Goal: Information Seeking & Learning: Learn about a topic

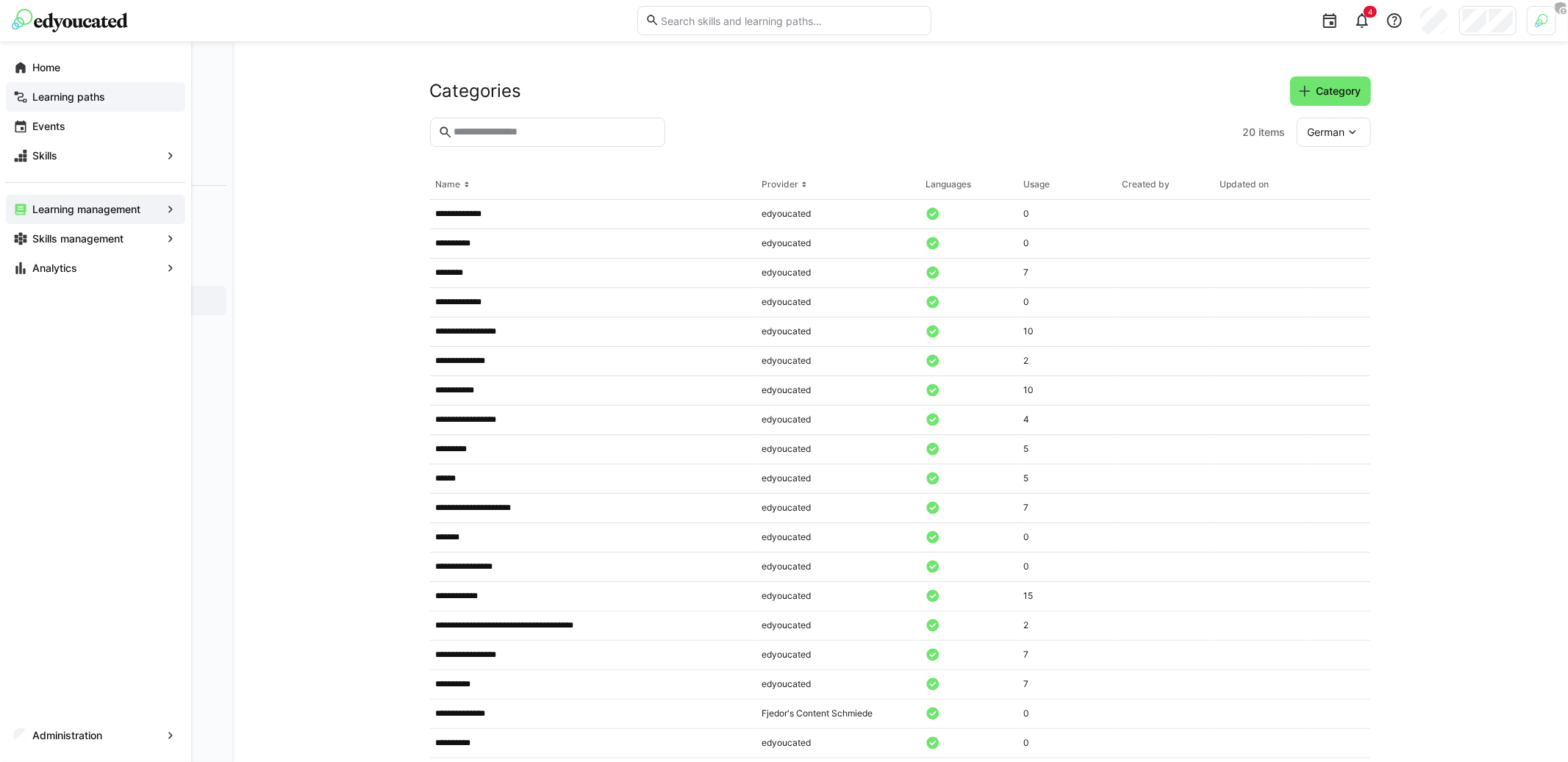
click at [139, 98] on span "Learning paths" at bounding box center [103, 96] width 148 height 15
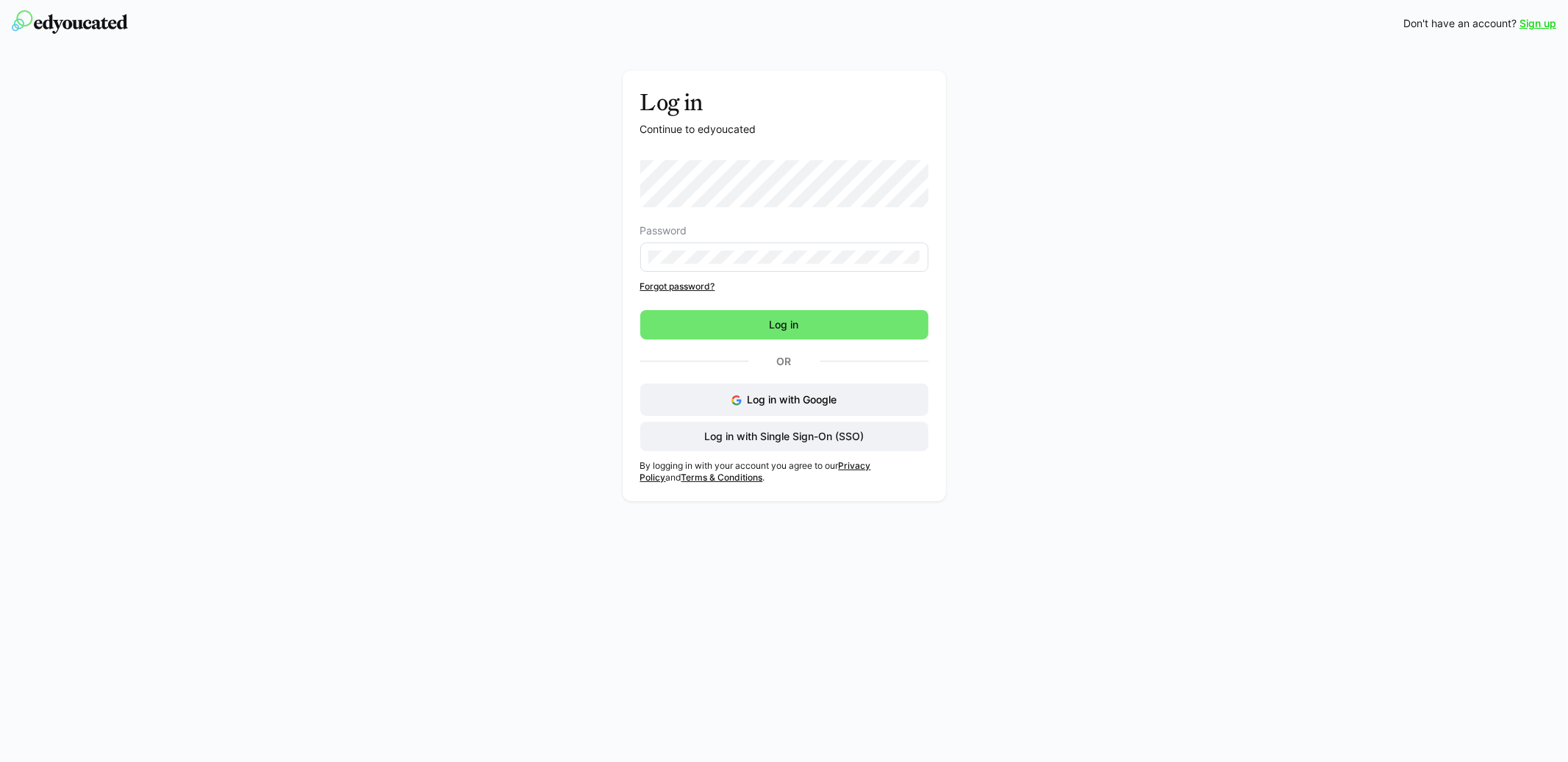
drag, startPoint x: 814, startPoint y: 428, endPoint x: 951, endPoint y: 329, distance: 169.0
click at [951, 329] on div "Log in Continue to edyoucated Password Forgot password? Log in Or Log in with G…" at bounding box center [783, 289] width 828 height 438
click at [857, 392] on button "Log in with Google" at bounding box center [784, 400] width 288 height 32
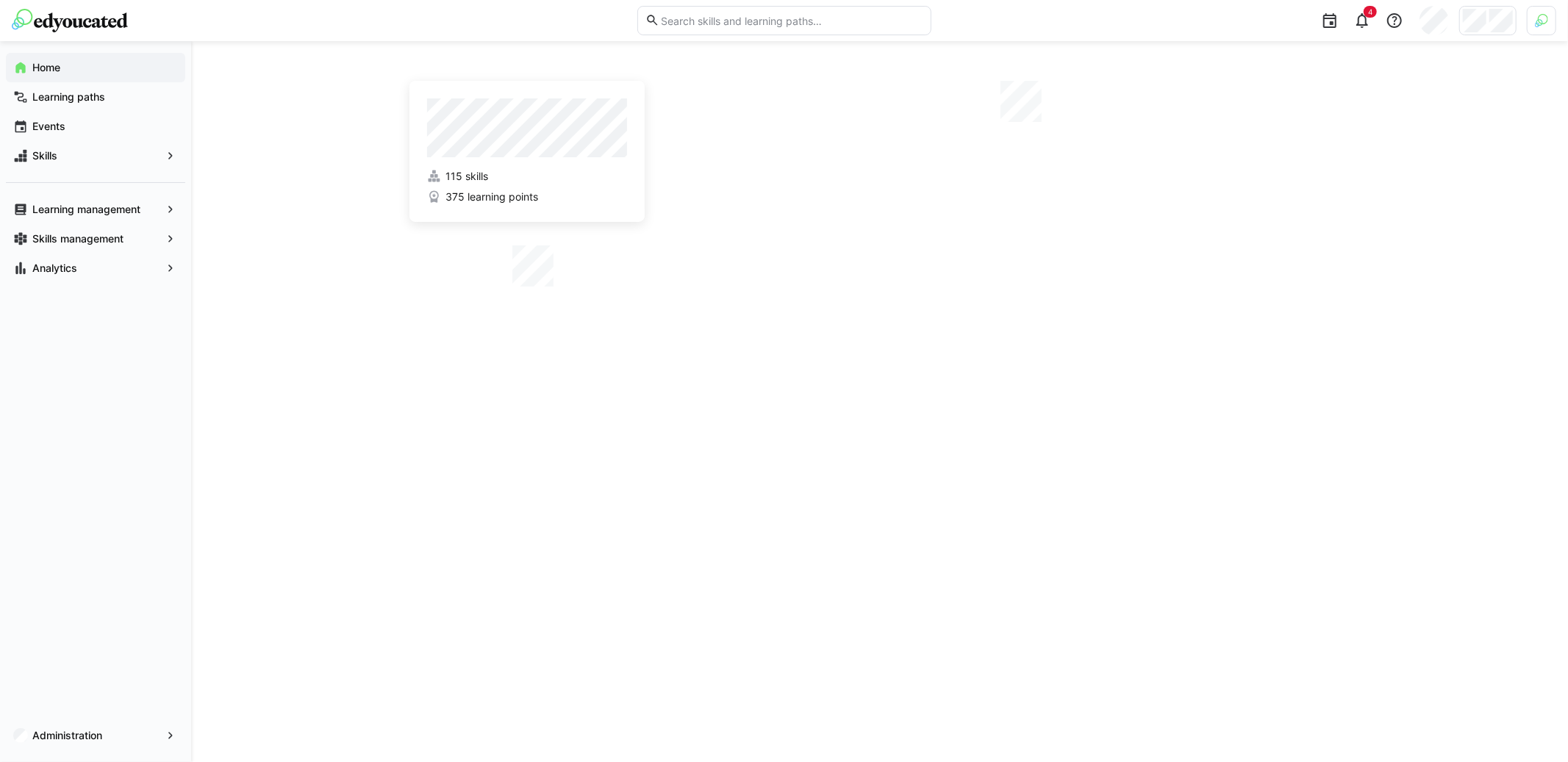
click at [1467, 174] on div "115 skills 375 learning points" at bounding box center [880, 401] width 1377 height 721
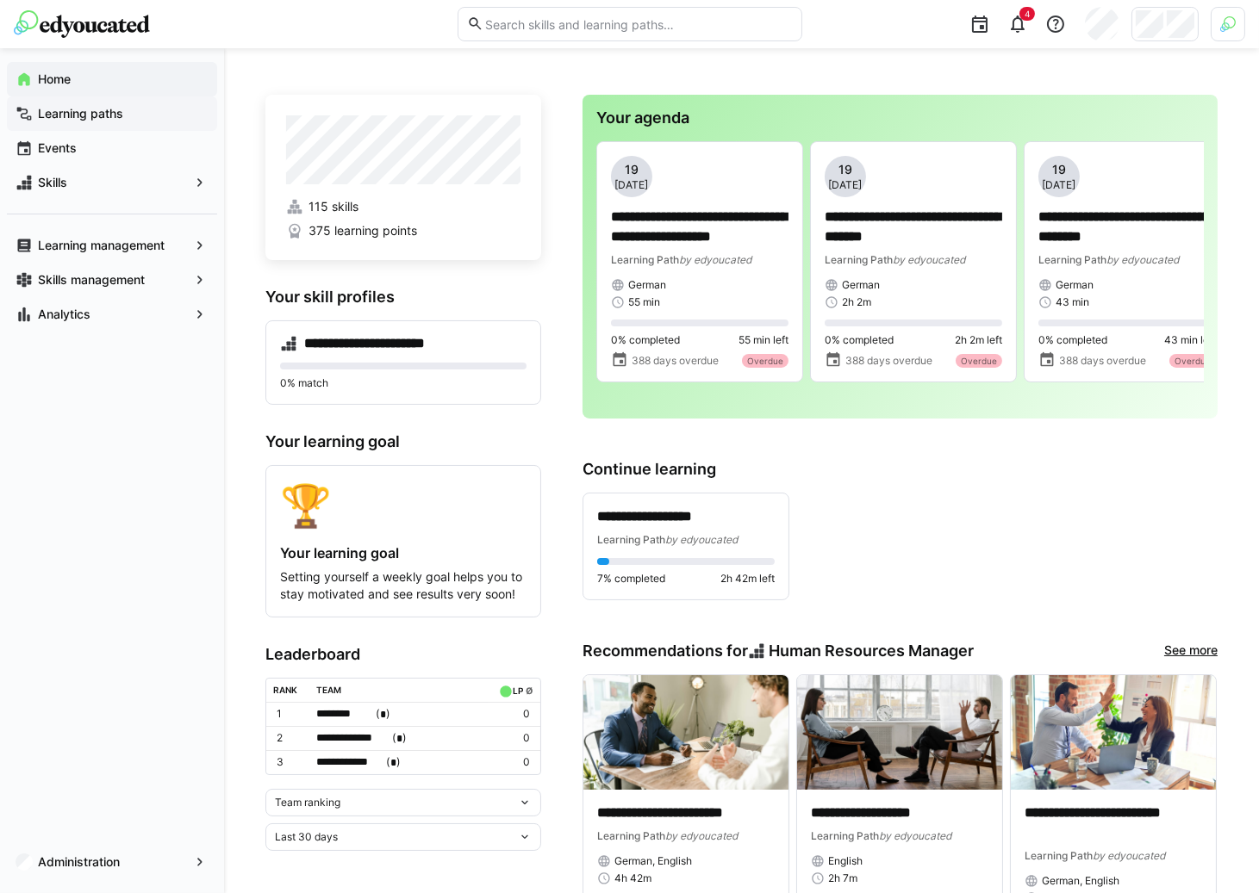
click at [171, 117] on span "Learning paths" at bounding box center [121, 113] width 173 height 17
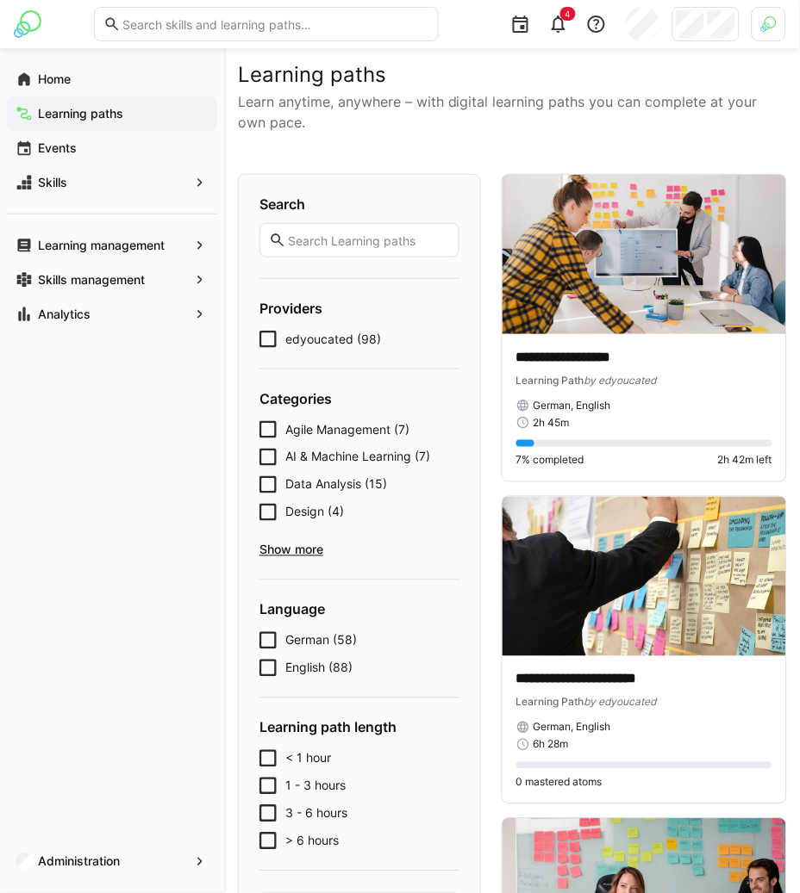
click at [334, 428] on span "Agile Management (7)" at bounding box center [347, 429] width 124 height 17
click at [334, 428] on span "Agile Management (7)" at bounding box center [350, 429] width 130 height 17
click at [304, 551] on span "Show more" at bounding box center [359, 550] width 200 height 17
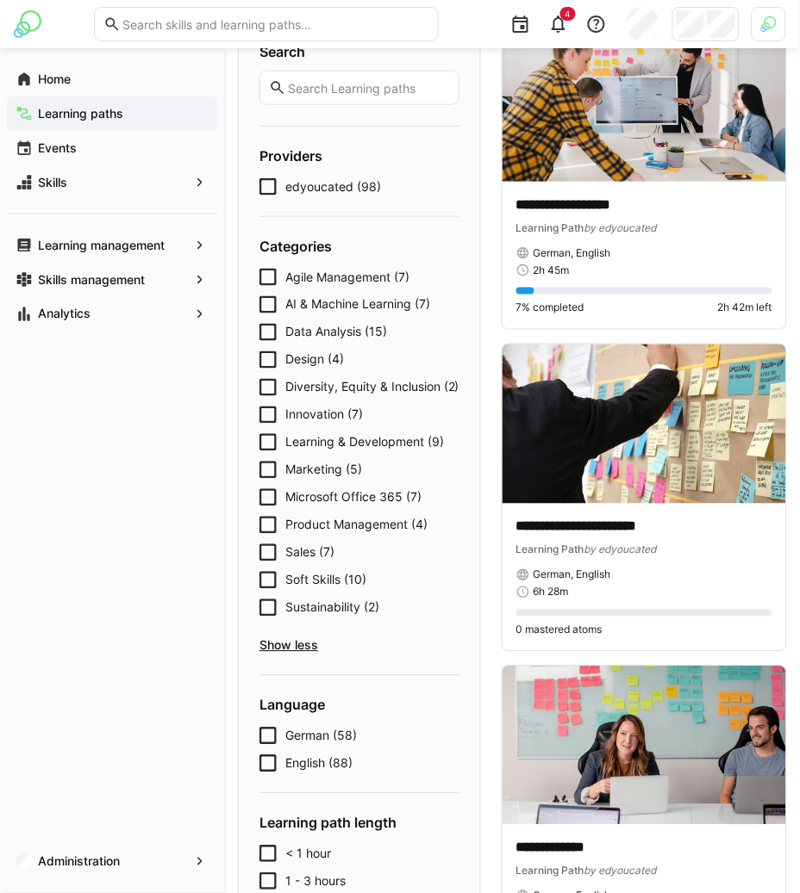
scroll to position [157, 0]
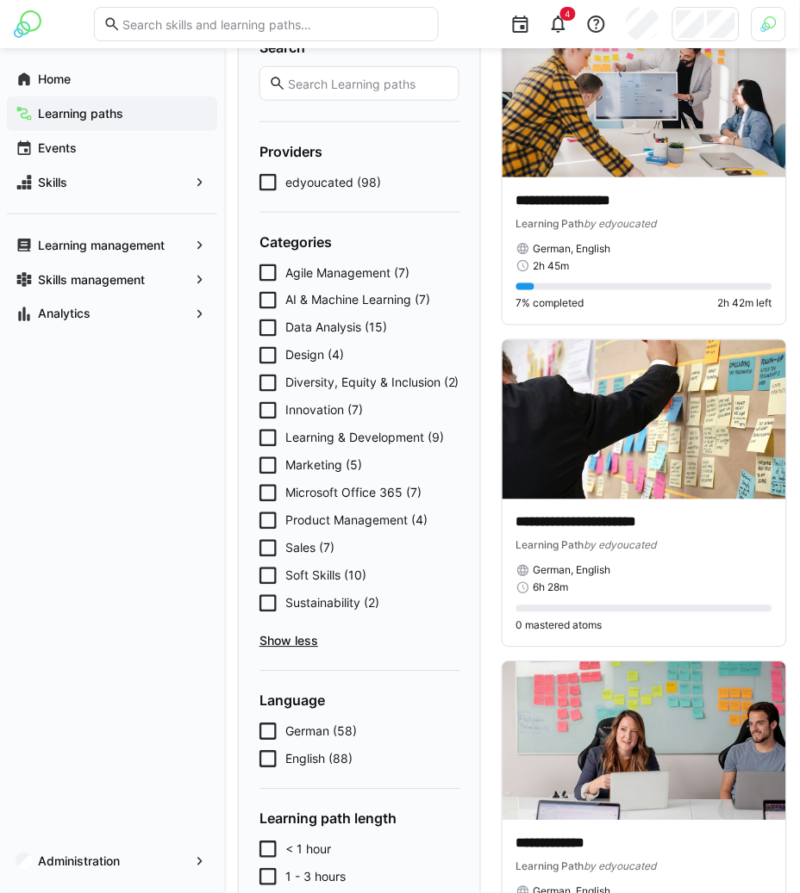
click at [319, 741] on span "German (58)" at bounding box center [321, 732] width 72 height 17
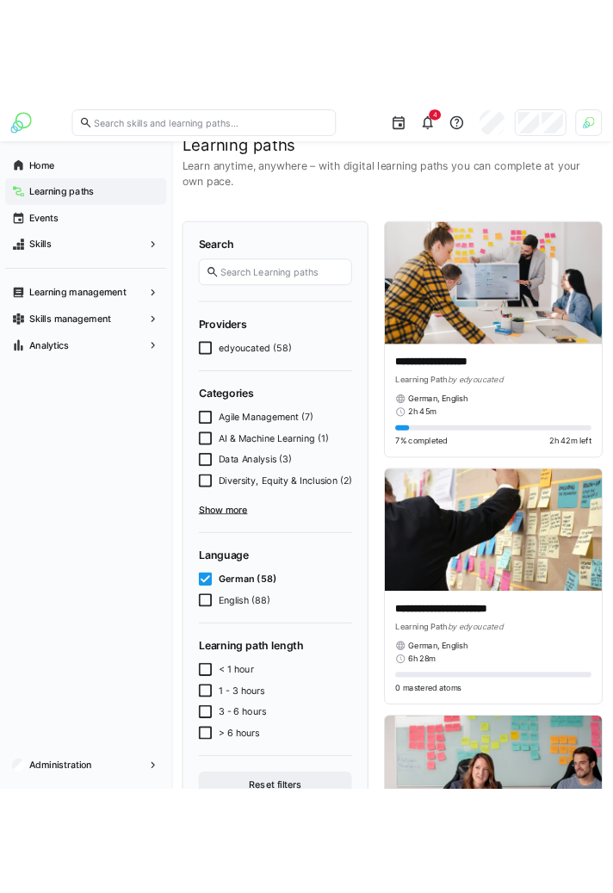
scroll to position [0, 0]
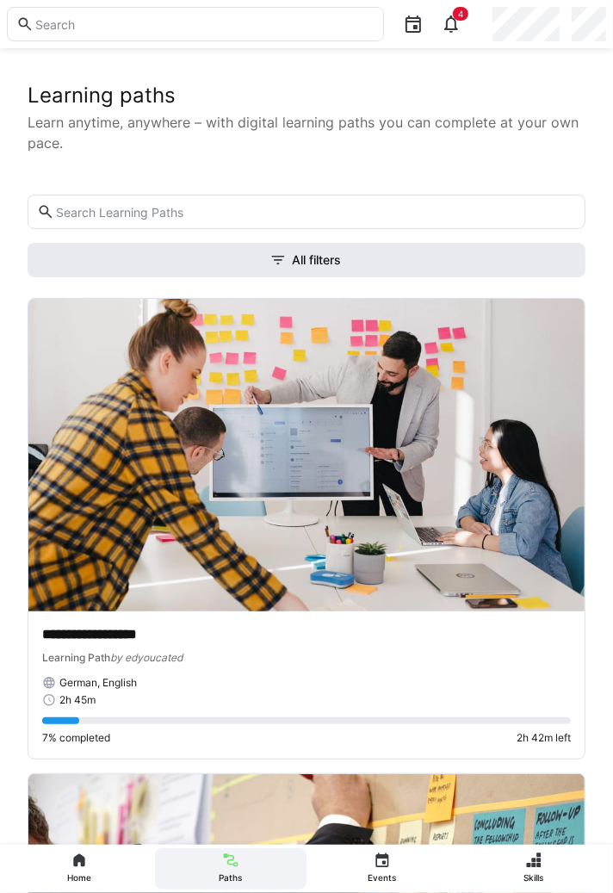
click at [506, 271] on span "All filters" at bounding box center [307, 260] width 558 height 34
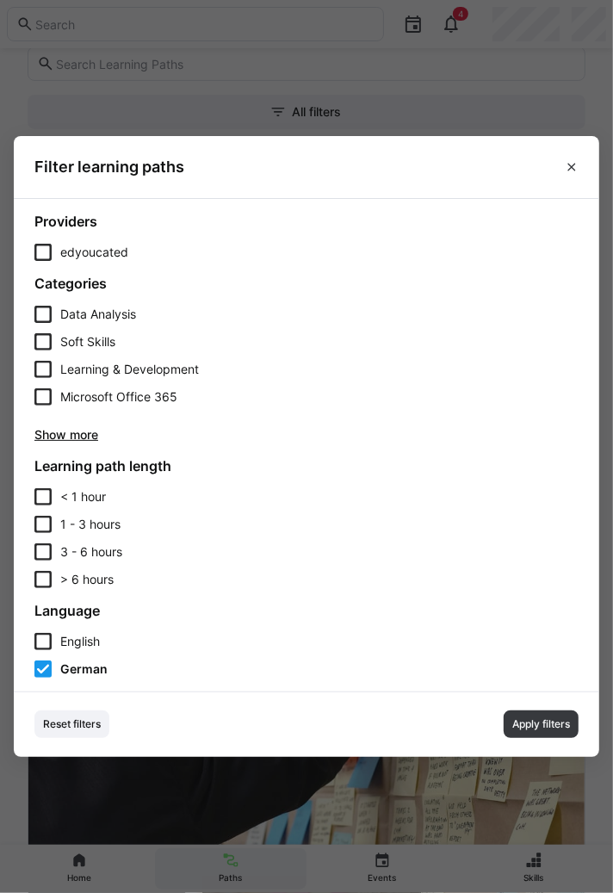
scroll to position [102, 0]
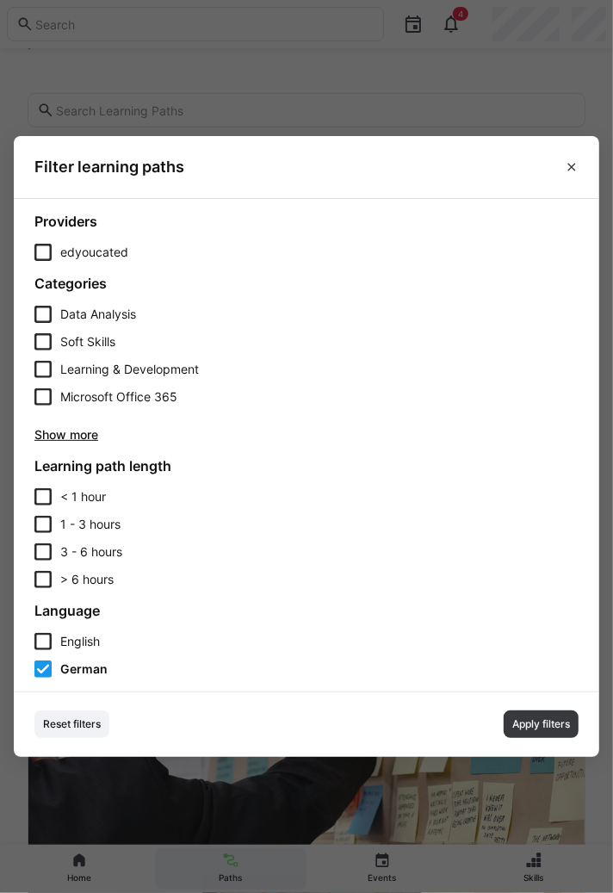
click at [82, 432] on span "Show more" at bounding box center [306, 434] width 544 height 17
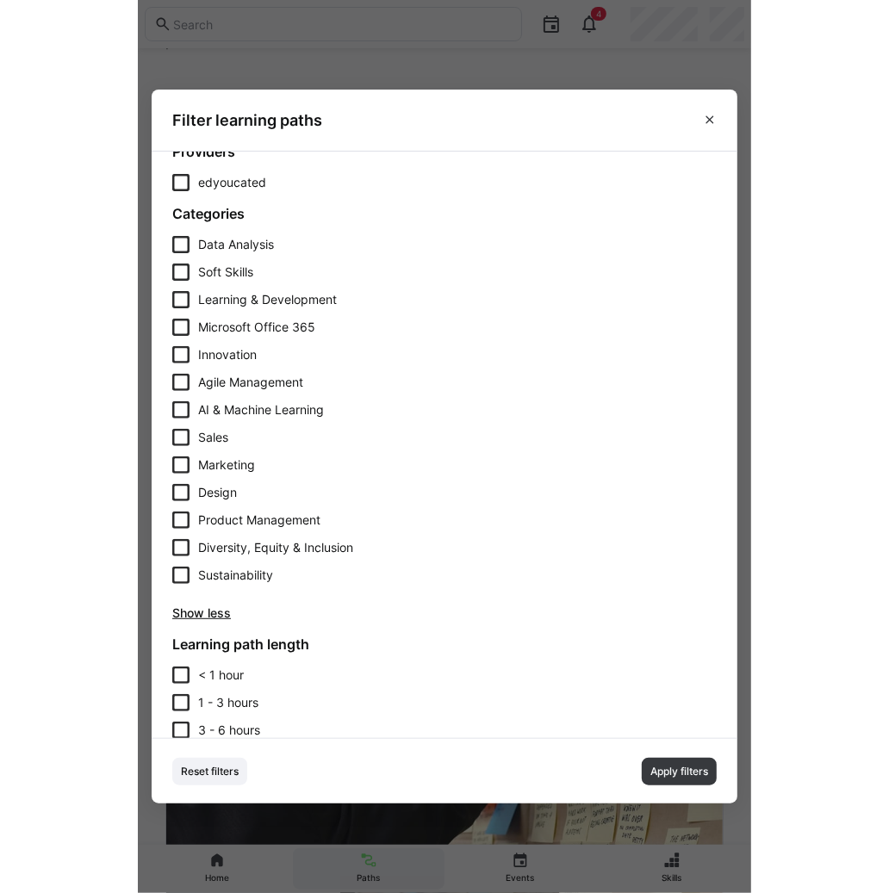
scroll to position [21, 0]
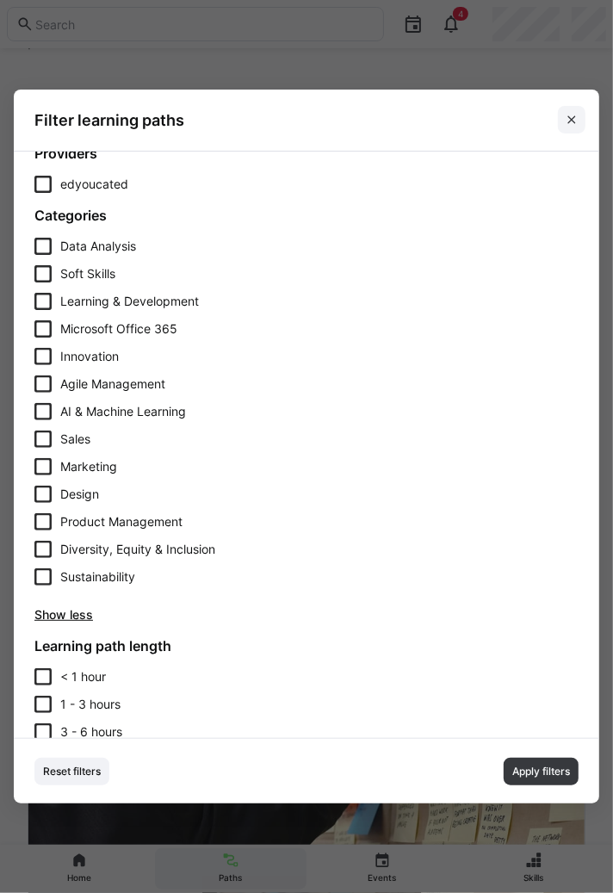
click at [575, 119] on eds-icon at bounding box center [572, 120] width 14 height 14
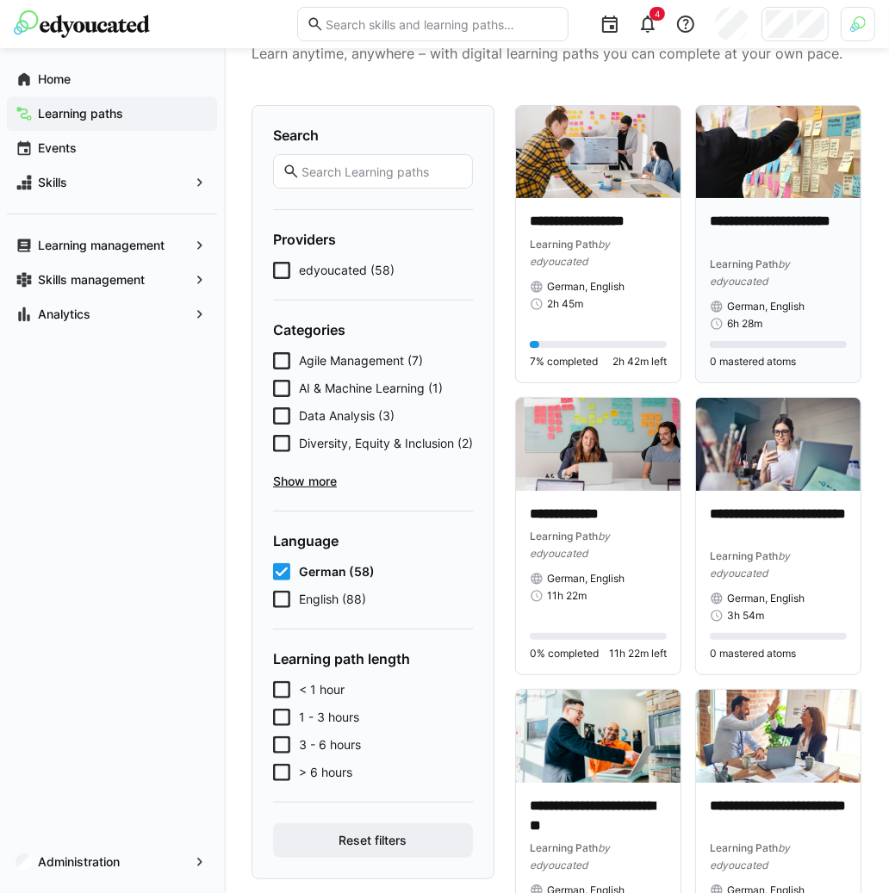
scroll to position [0, 0]
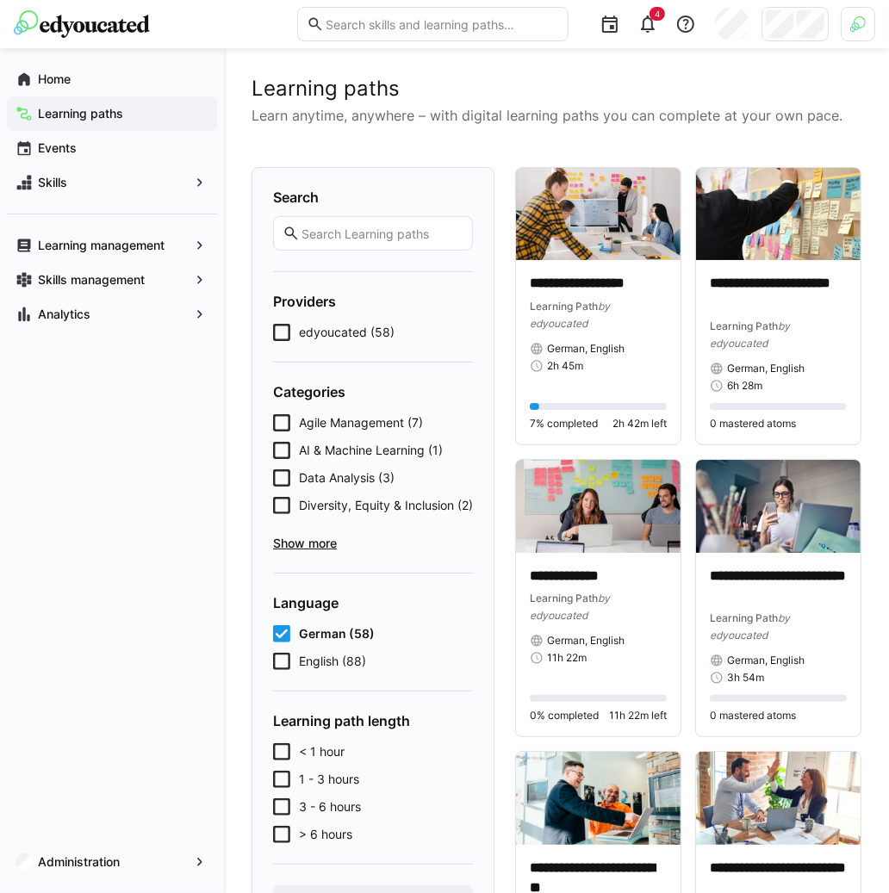
click at [322, 552] on span "Show more" at bounding box center [373, 543] width 200 height 17
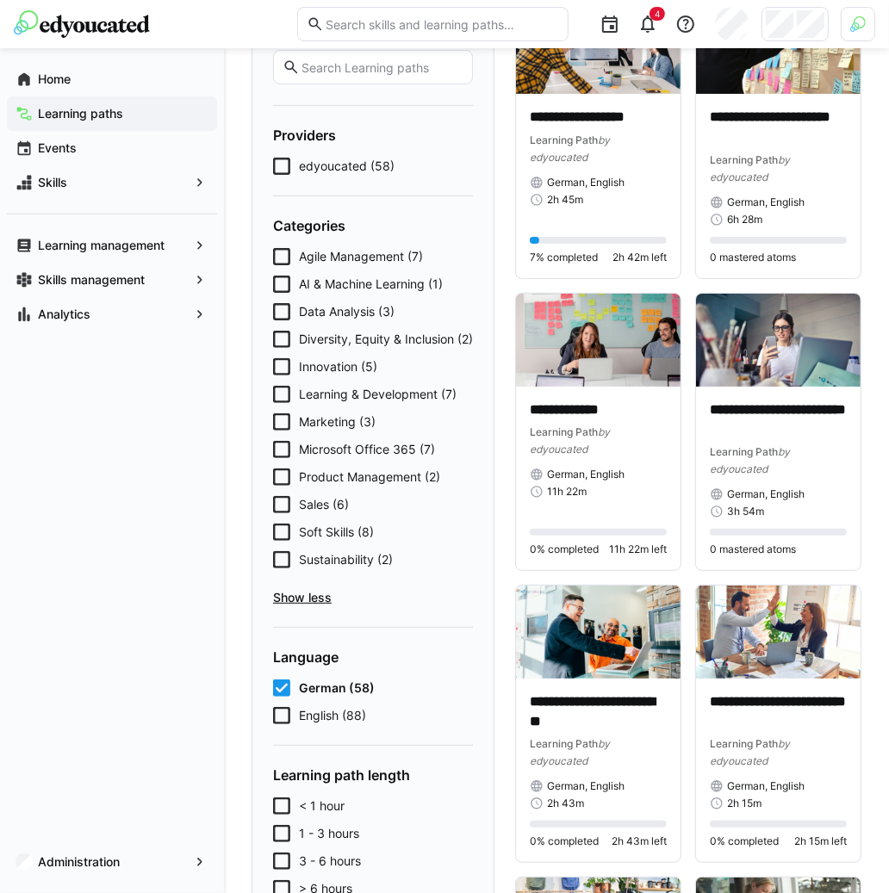
scroll to position [201, 0]
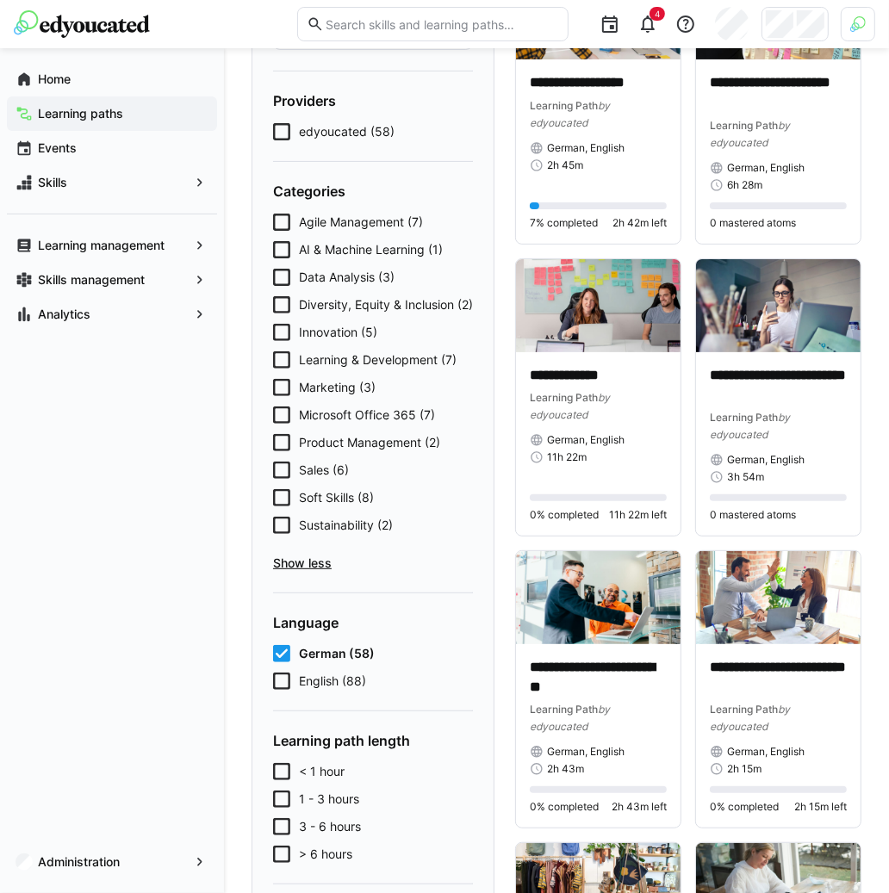
click at [325, 781] on span "< 1 hour" at bounding box center [322, 771] width 46 height 17
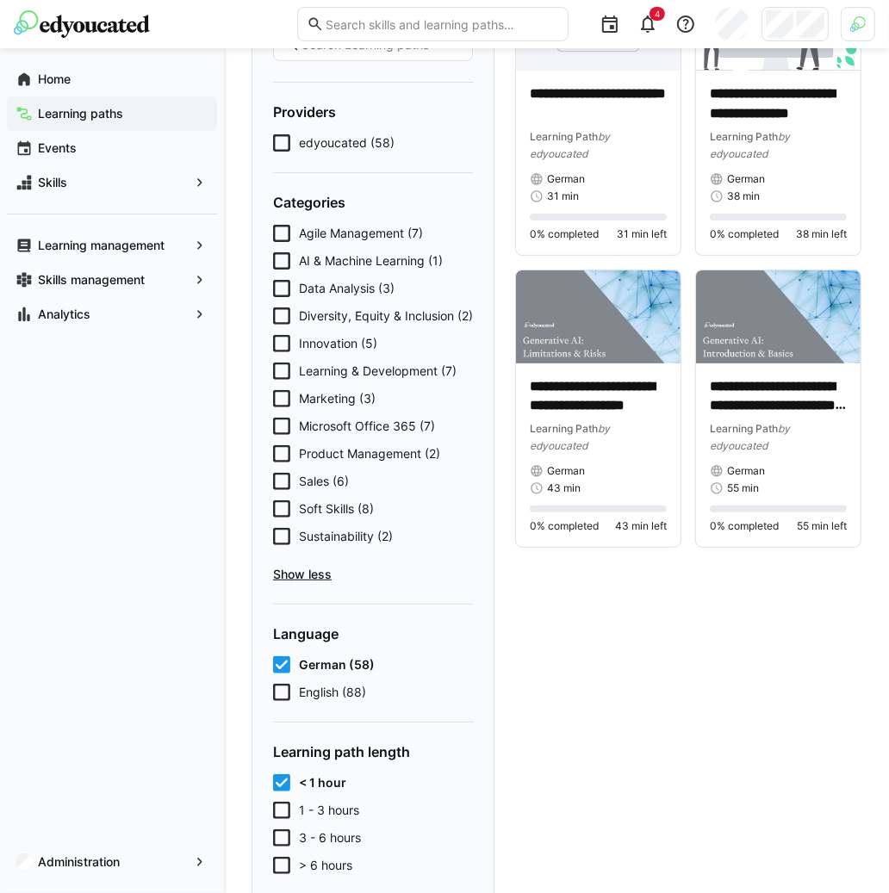
scroll to position [196, 0]
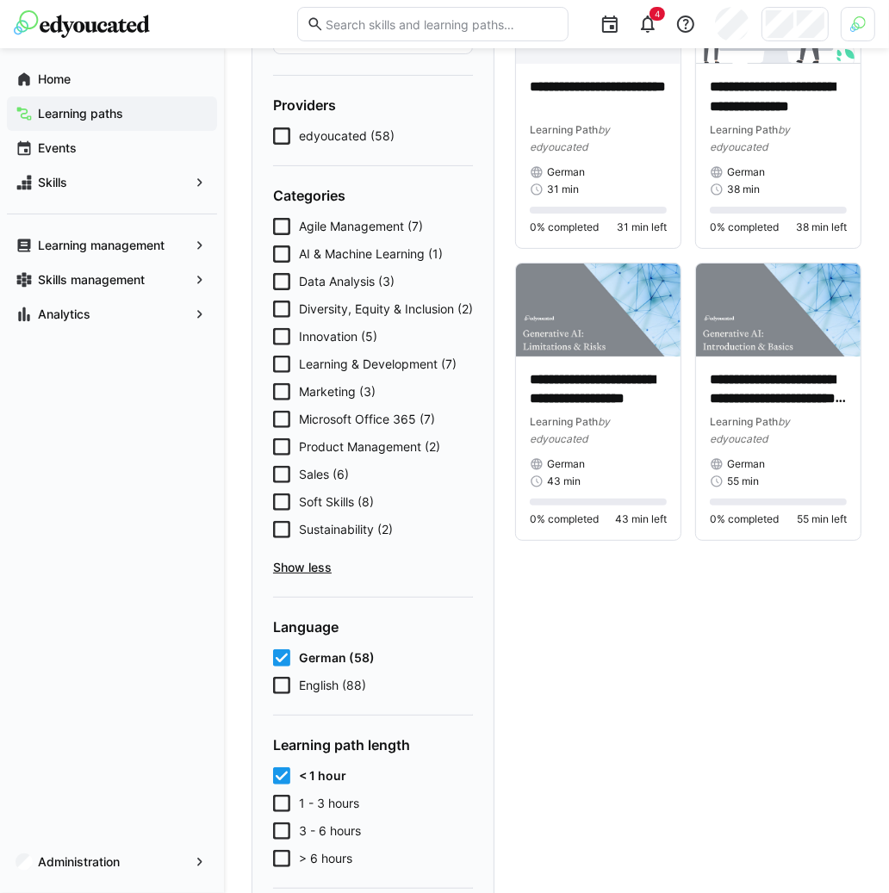
click at [324, 785] on span "< 1 hour" at bounding box center [322, 776] width 47 height 17
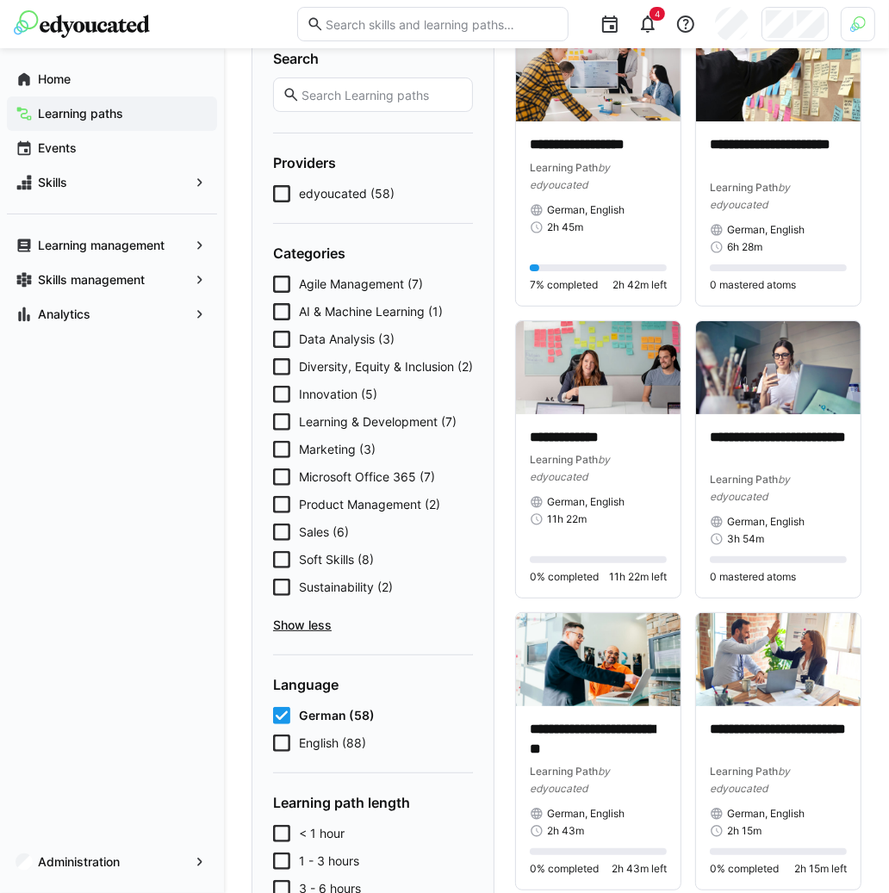
scroll to position [221, 0]
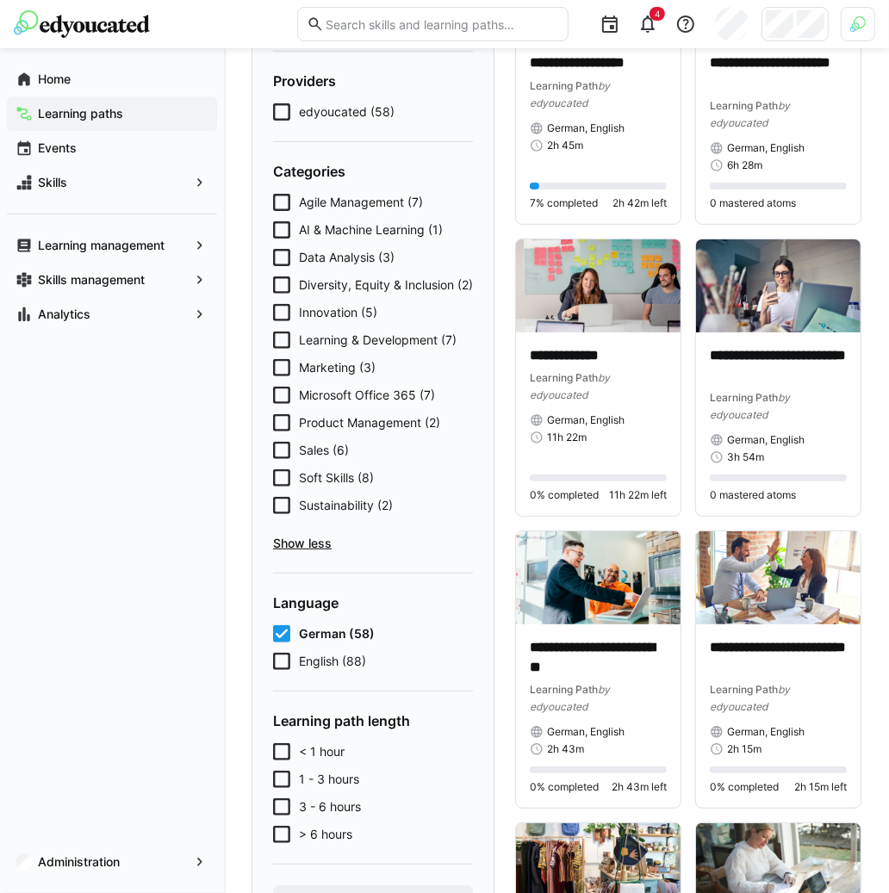
click at [343, 643] on span "German (58)" at bounding box center [337, 633] width 76 height 17
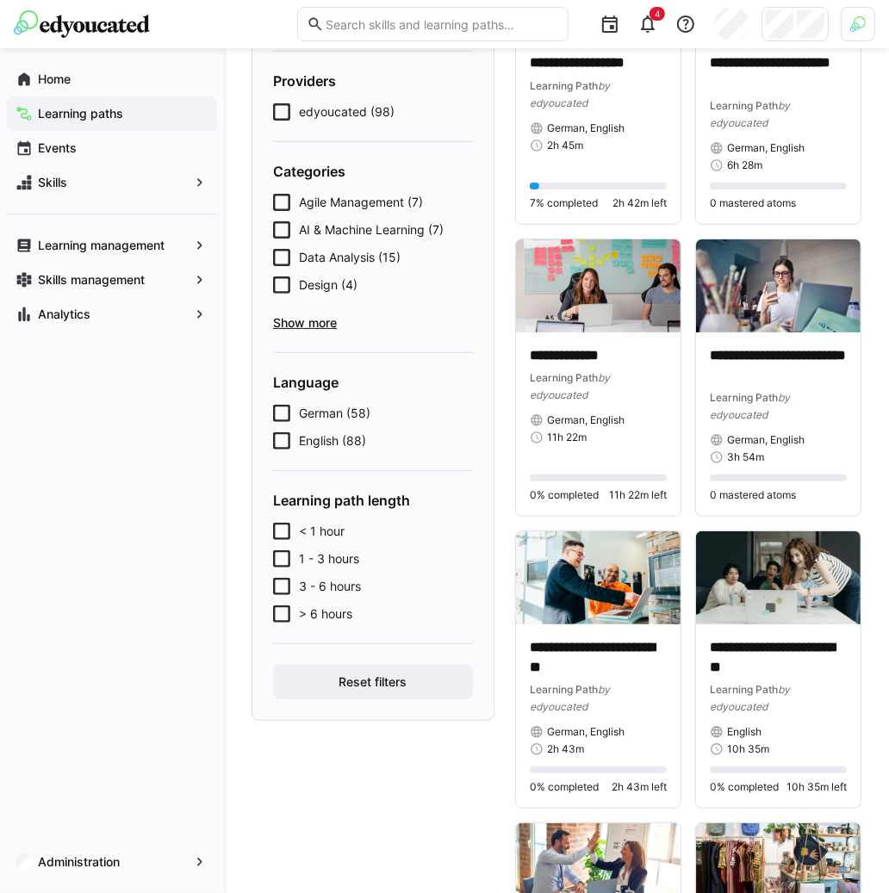
click at [325, 324] on span "Show more" at bounding box center [373, 322] width 200 height 17
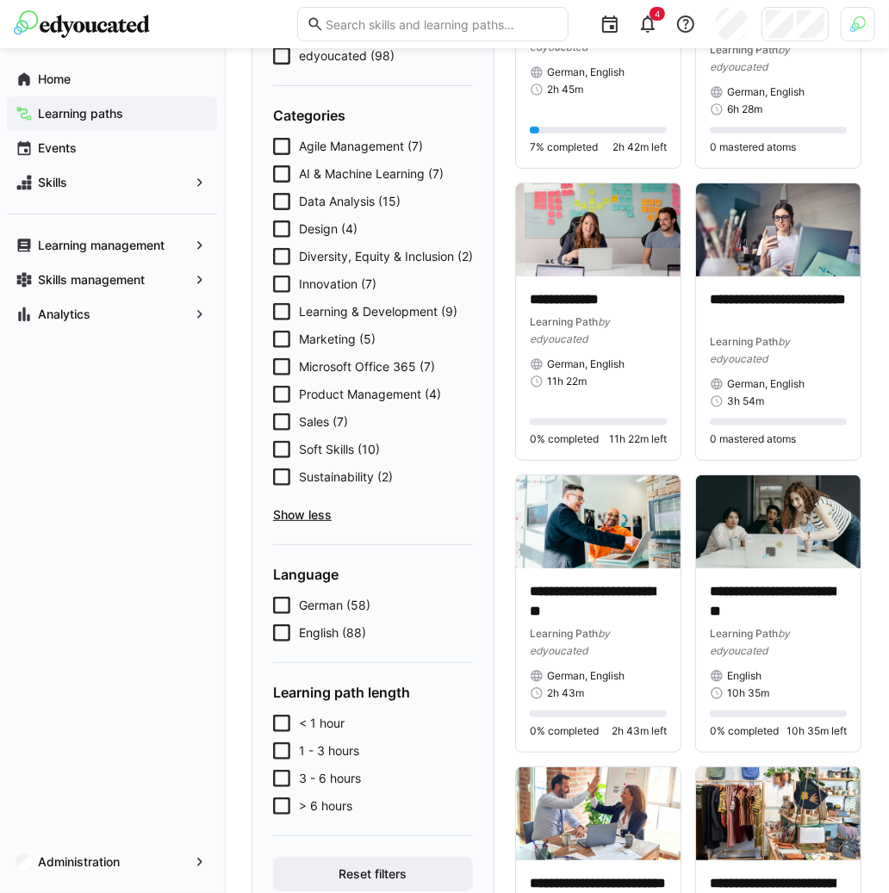
scroll to position [304, 0]
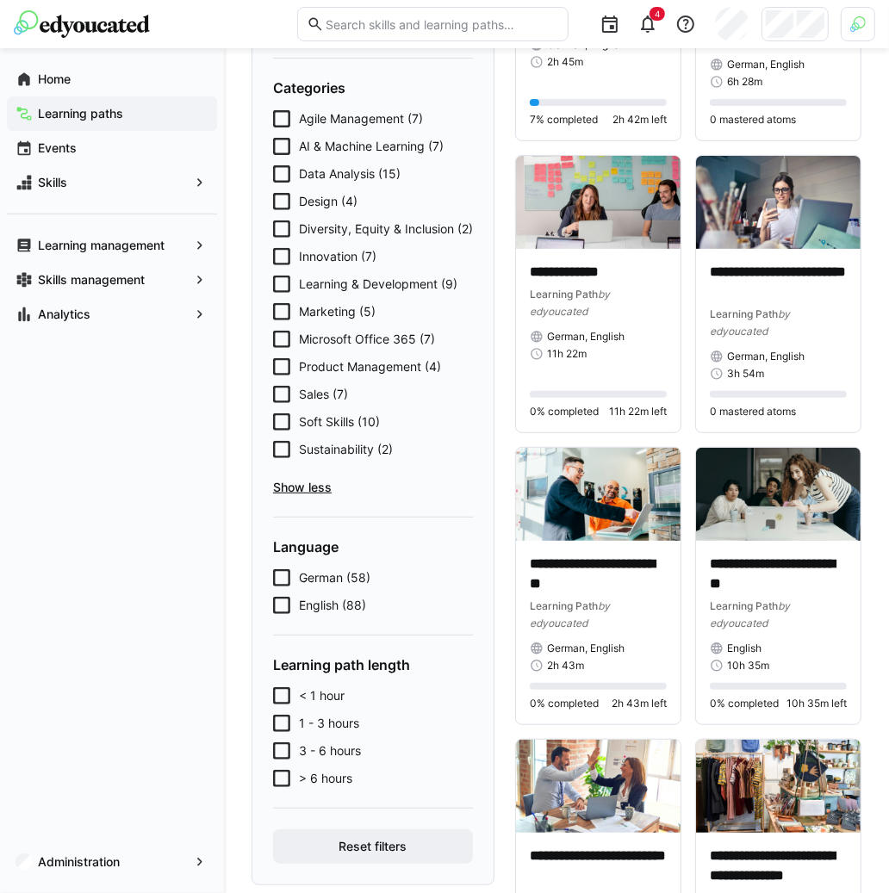
click at [352, 587] on span "German (58)" at bounding box center [335, 577] width 72 height 17
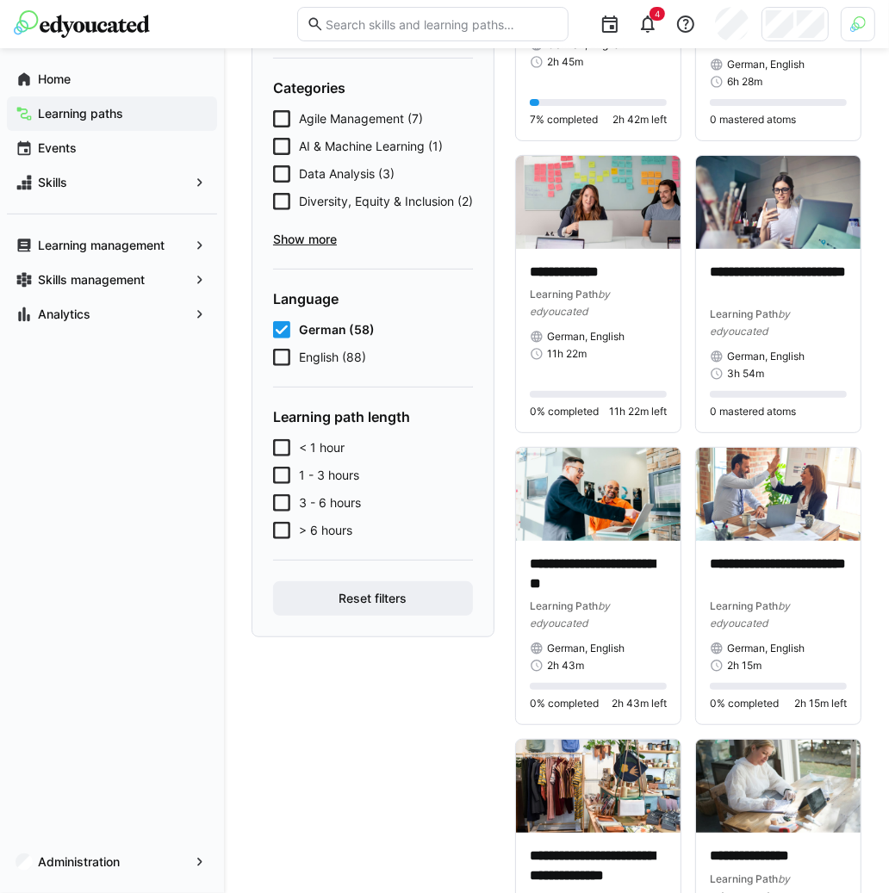
click at [327, 248] on span "Show more" at bounding box center [373, 239] width 200 height 17
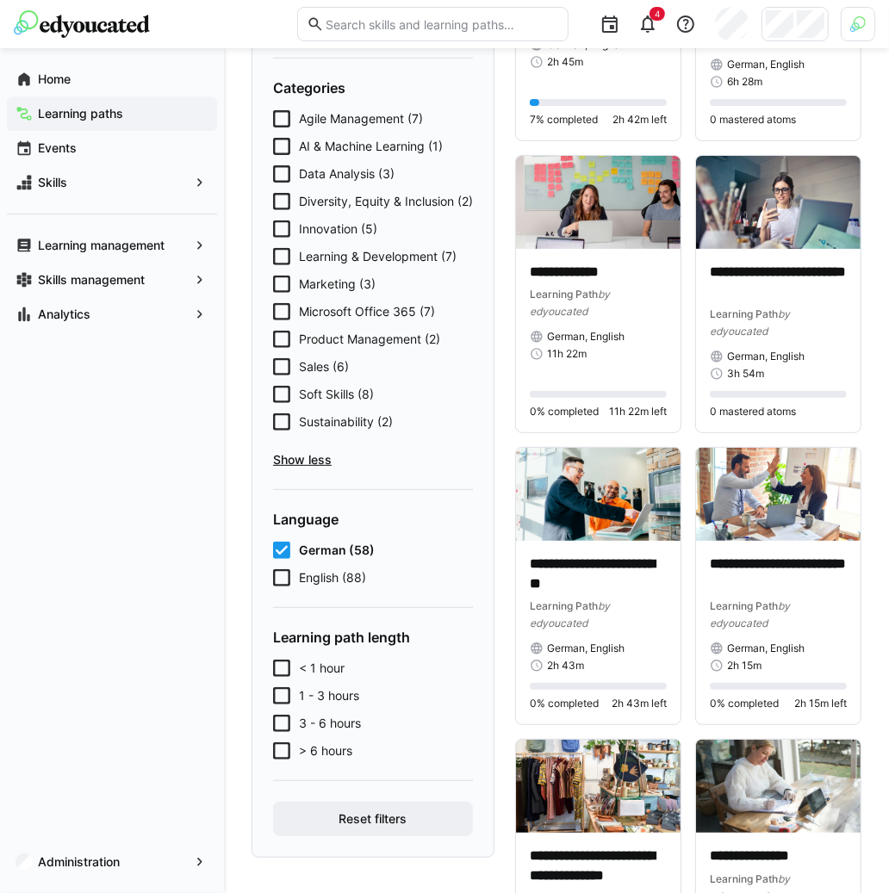
click at [339, 559] on span "German (58)" at bounding box center [337, 550] width 76 height 17
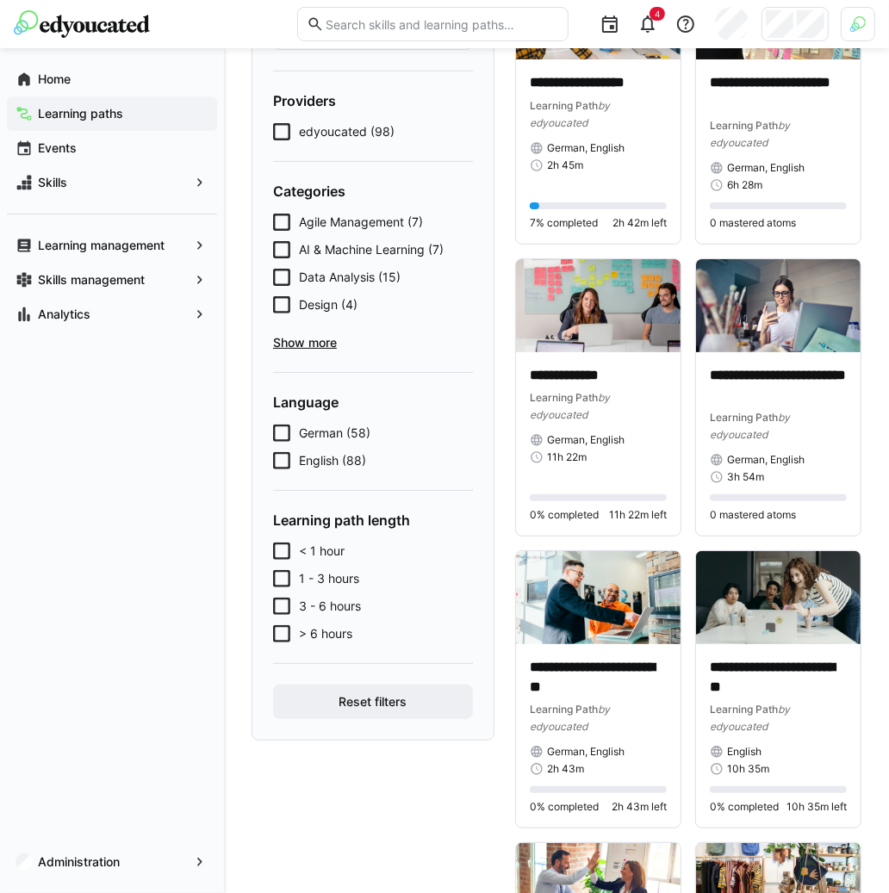
scroll to position [165, 0]
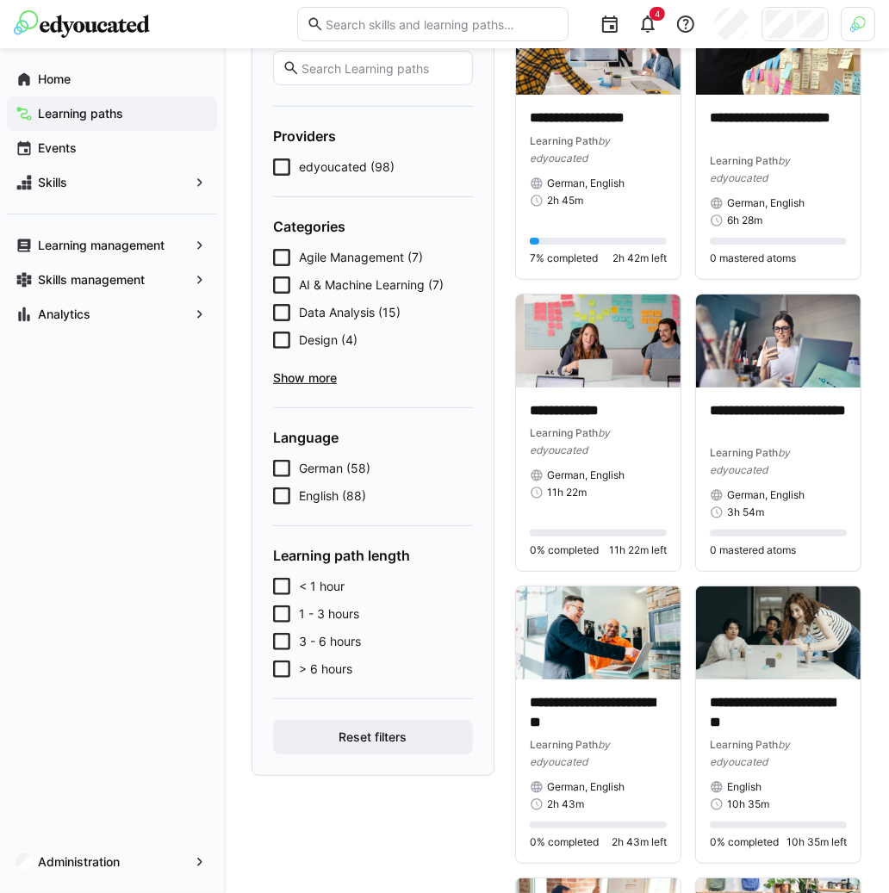
click at [318, 377] on span "Show more" at bounding box center [373, 378] width 200 height 17
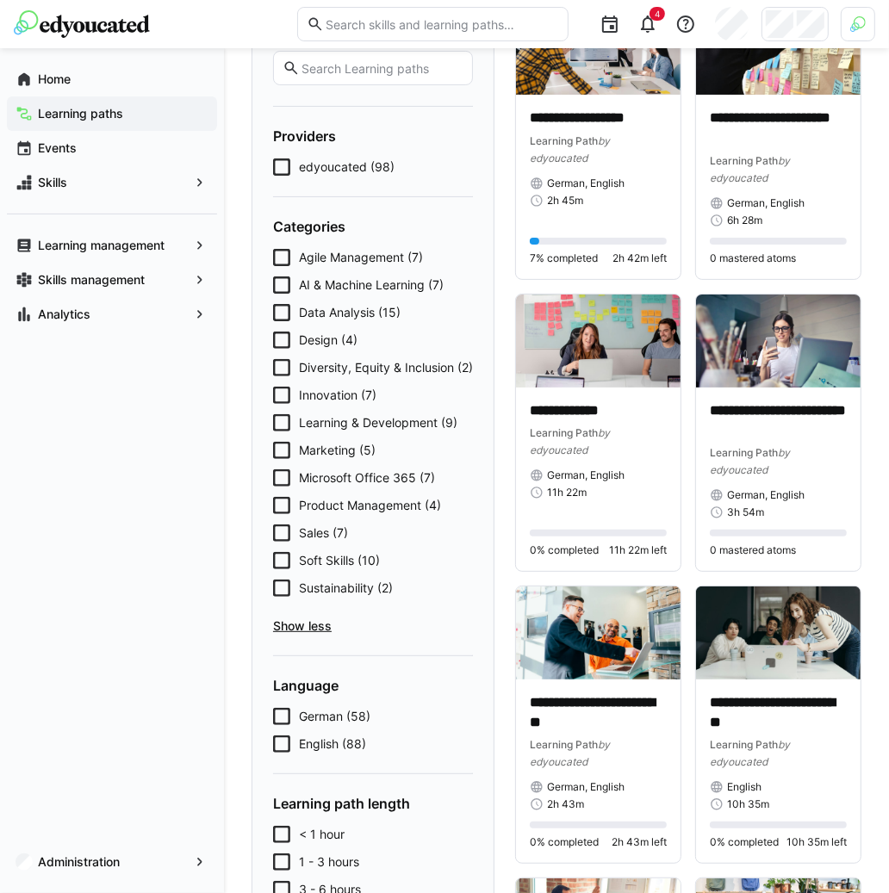
click at [333, 635] on span "Show less" at bounding box center [373, 626] width 200 height 17
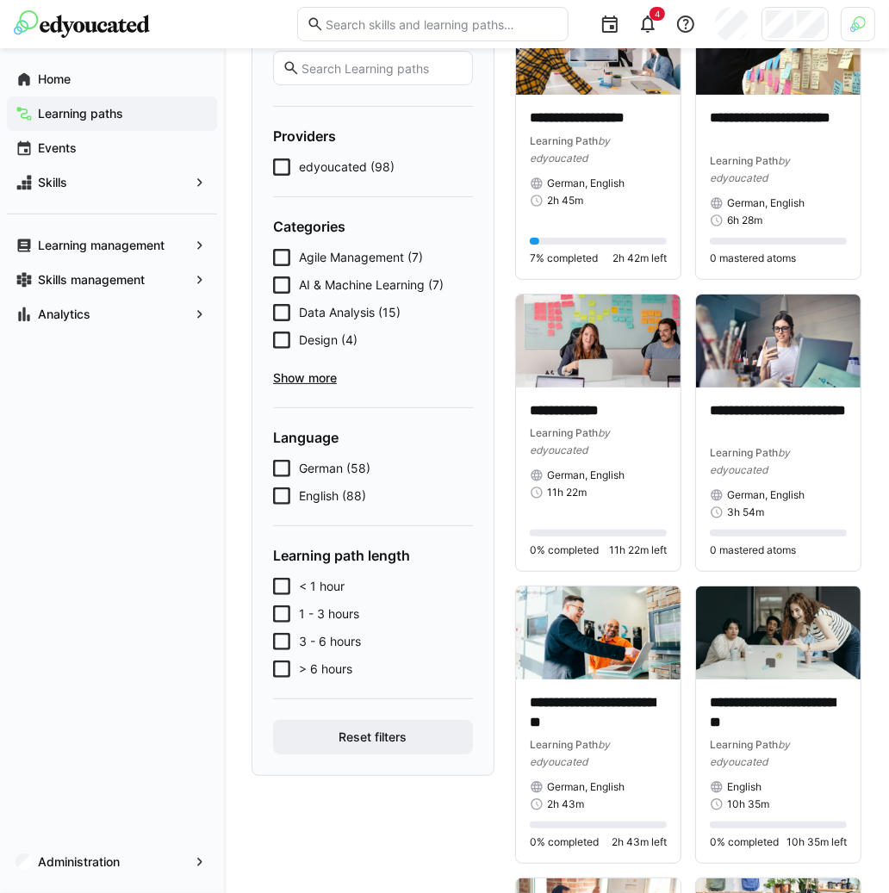
click at [329, 377] on span "Show more" at bounding box center [373, 378] width 200 height 17
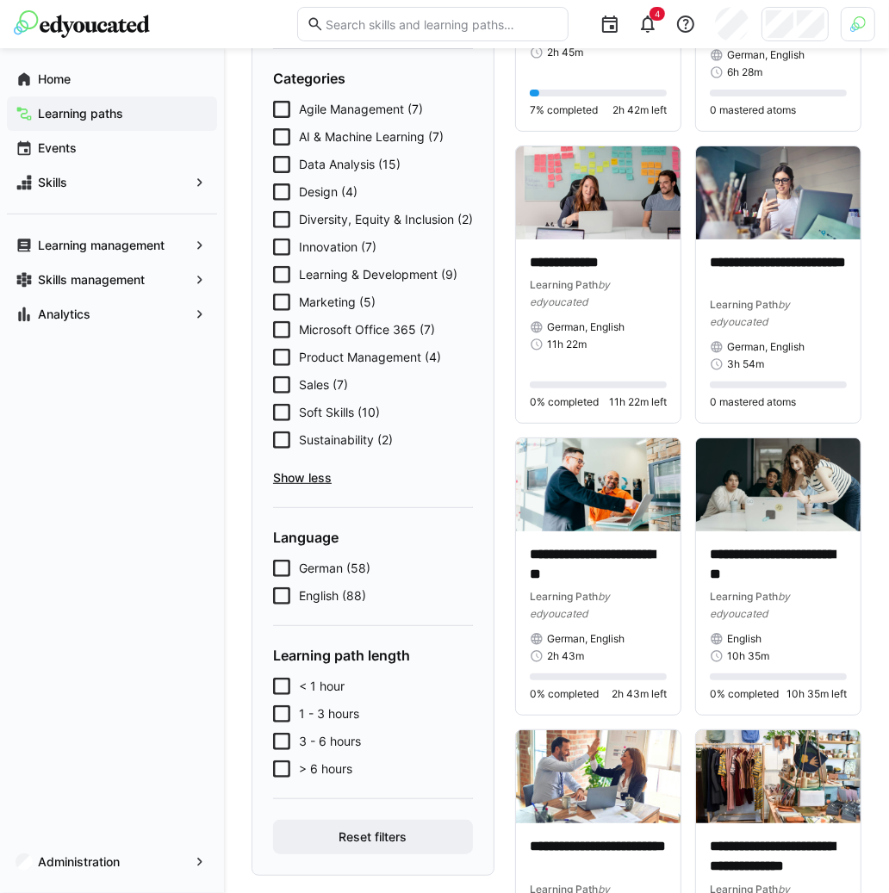
scroll to position [354, 0]
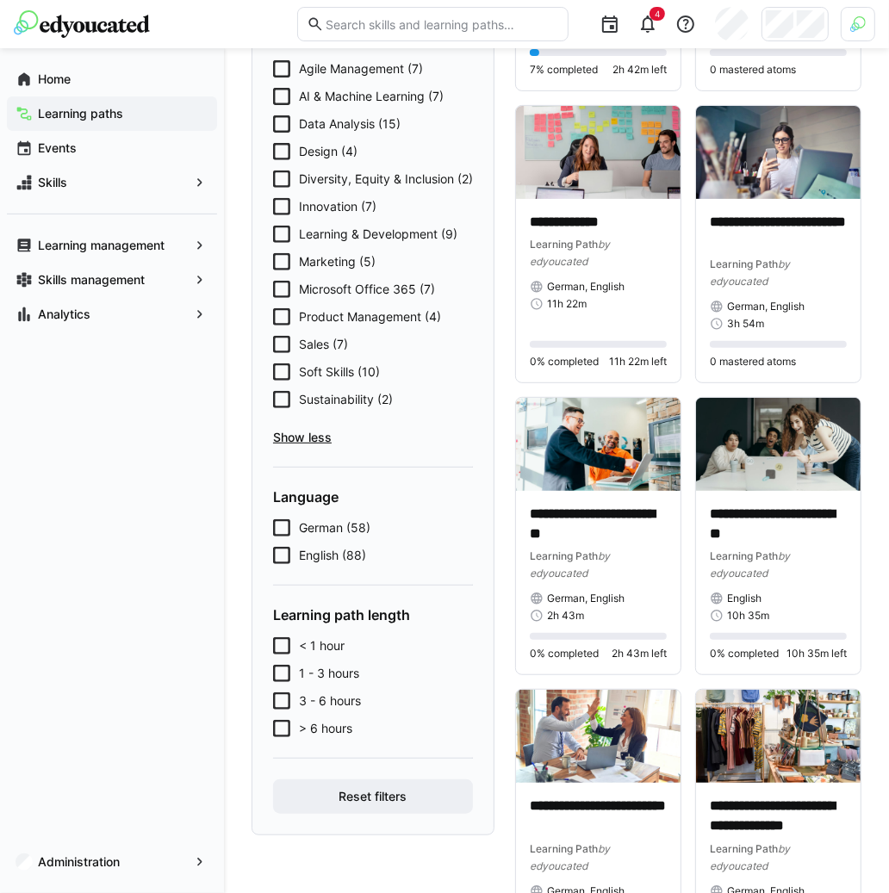
click at [320, 537] on span "German (58)" at bounding box center [335, 528] width 72 height 17
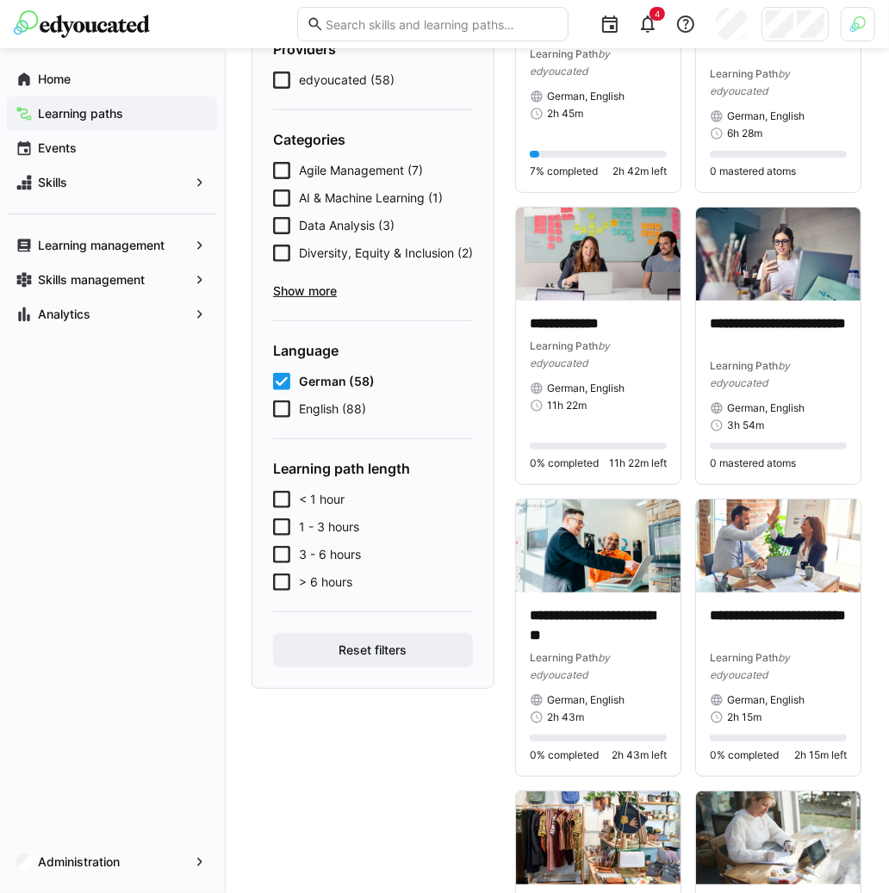
click at [324, 300] on span "Show more" at bounding box center [373, 291] width 200 height 17
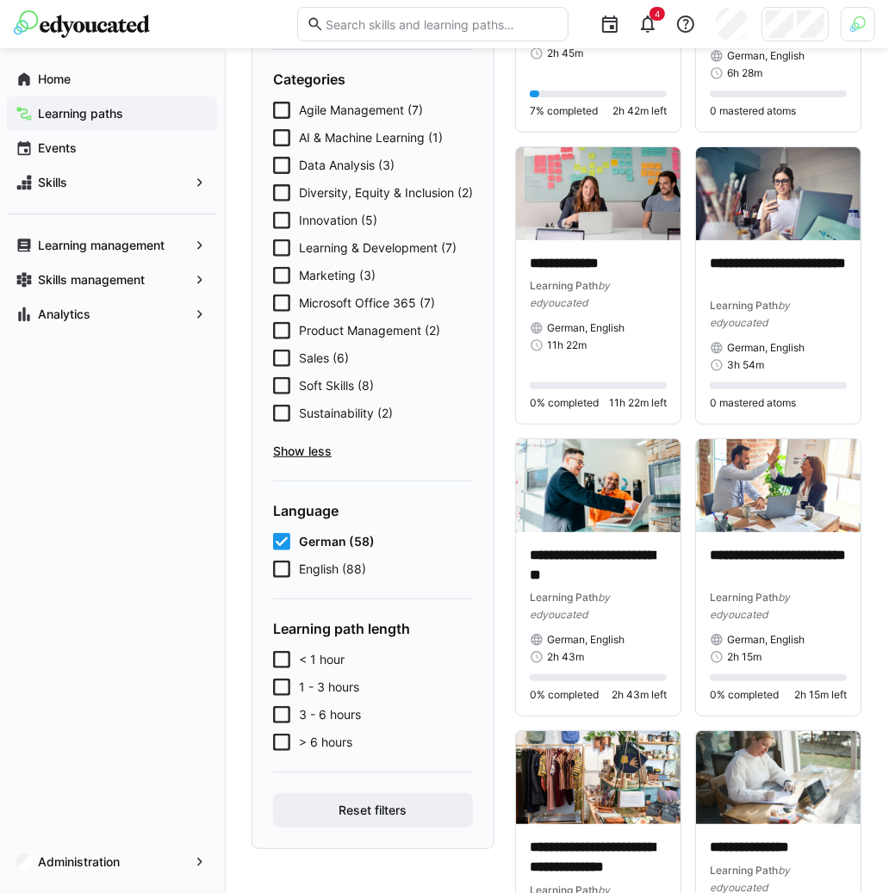
scroll to position [310, 0]
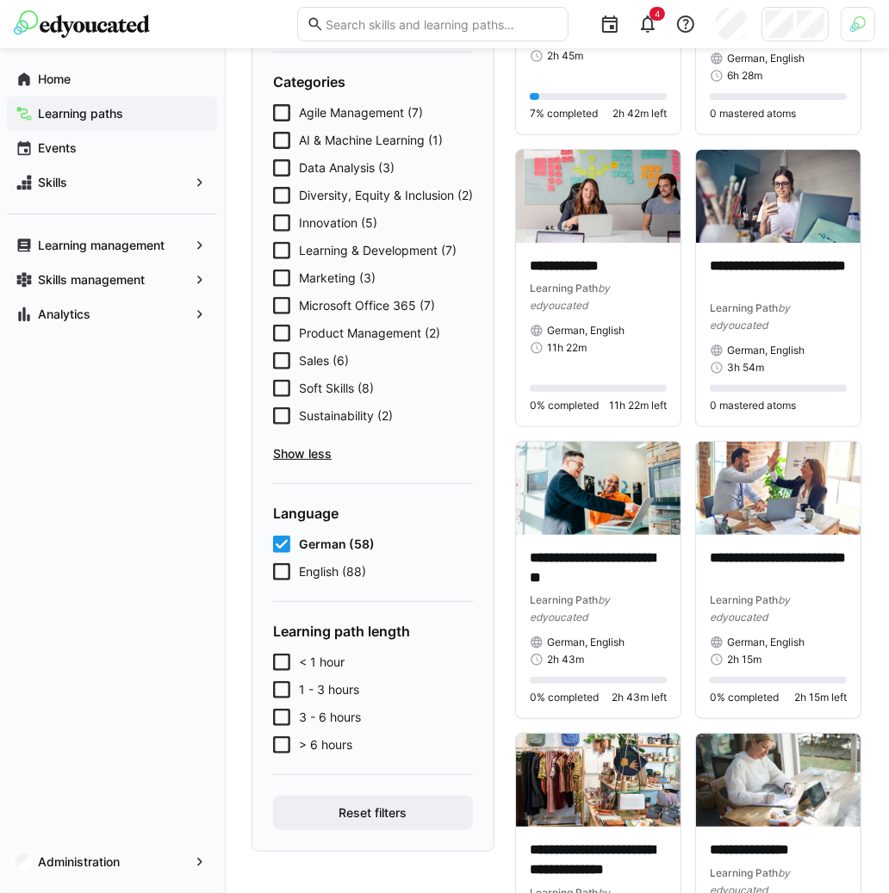
click at [332, 553] on span "German (58)" at bounding box center [337, 544] width 76 height 17
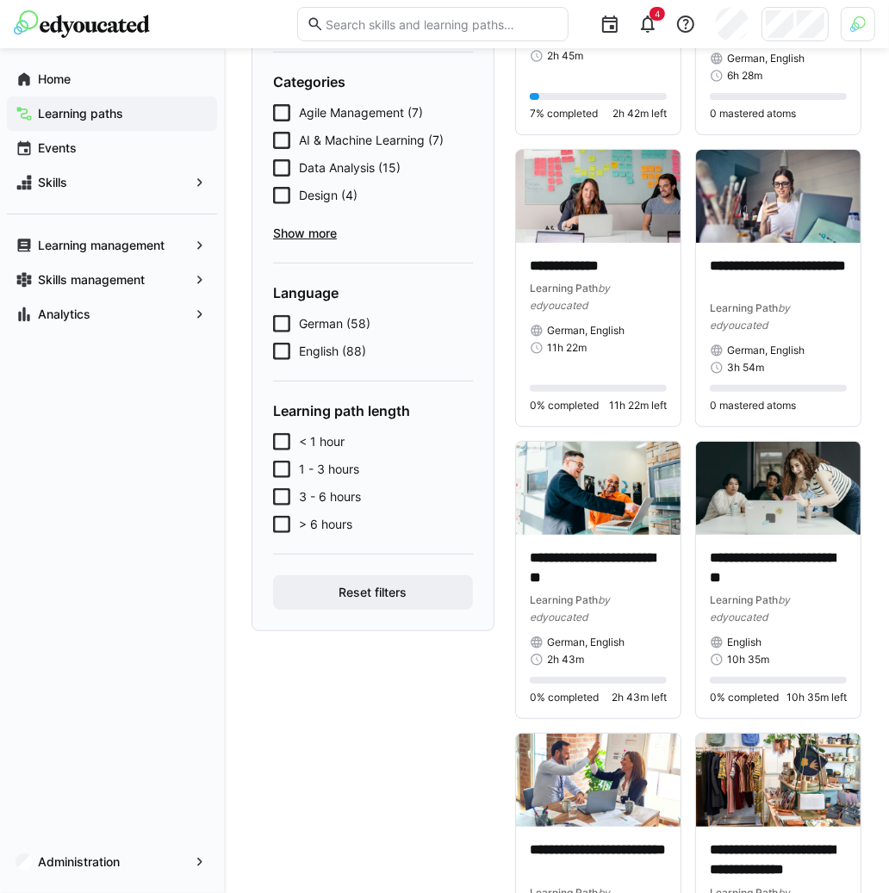
click at [323, 230] on span "Show more" at bounding box center [373, 233] width 200 height 17
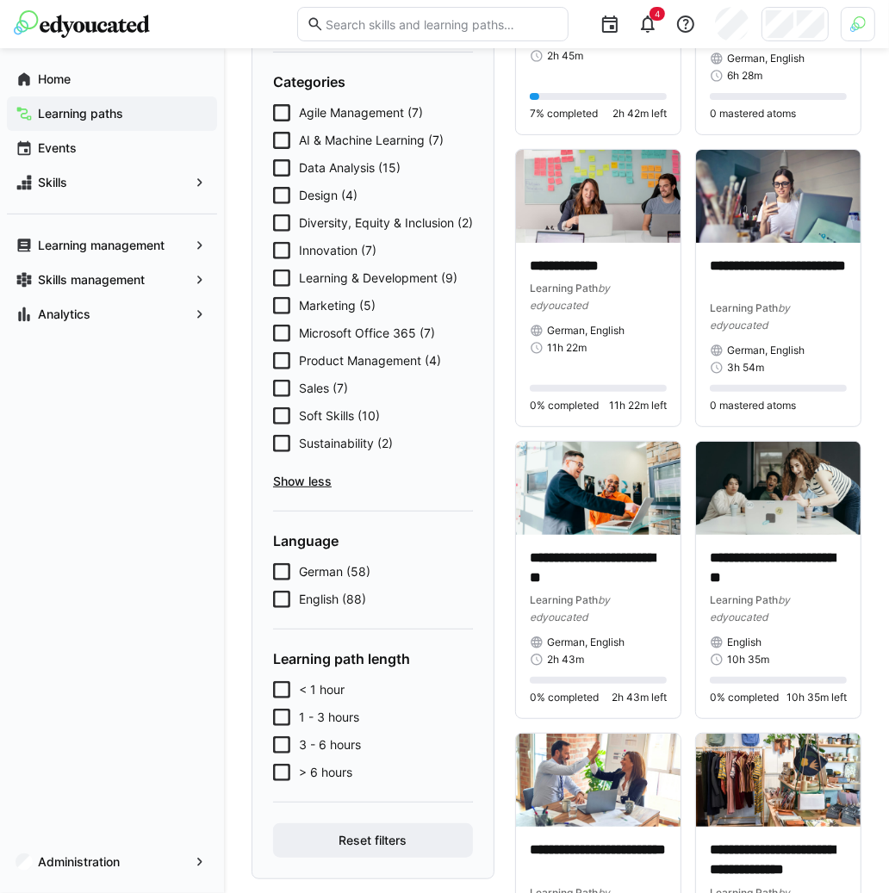
click at [327, 581] on span "German (58)" at bounding box center [335, 571] width 72 height 17
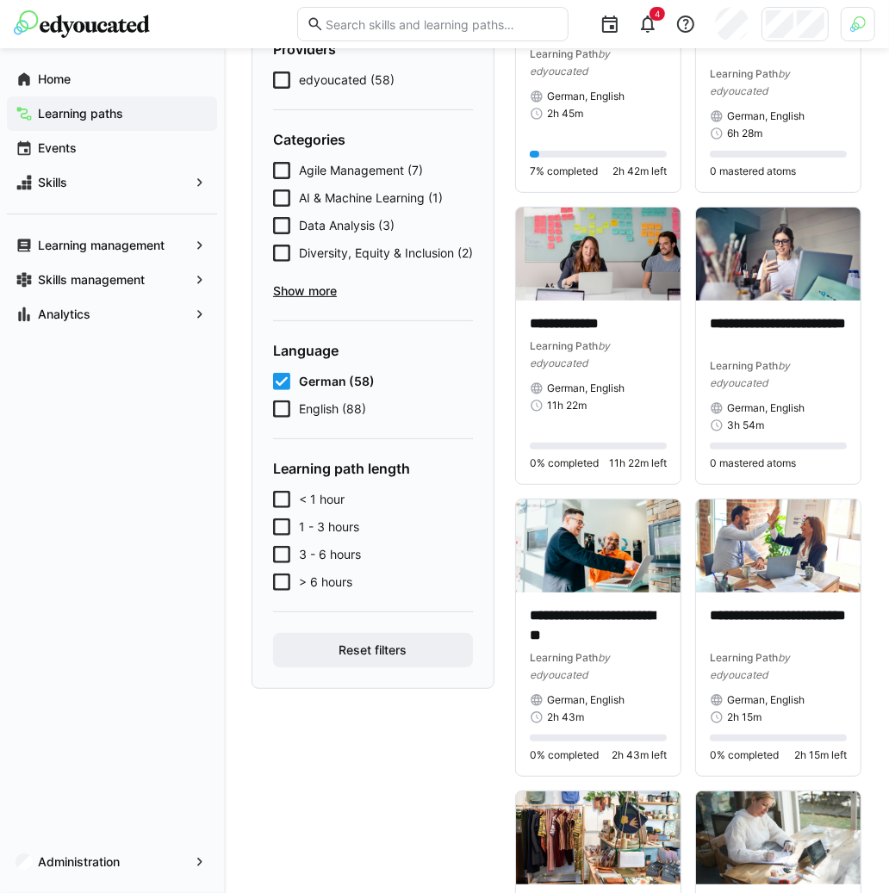
scroll to position [246, 0]
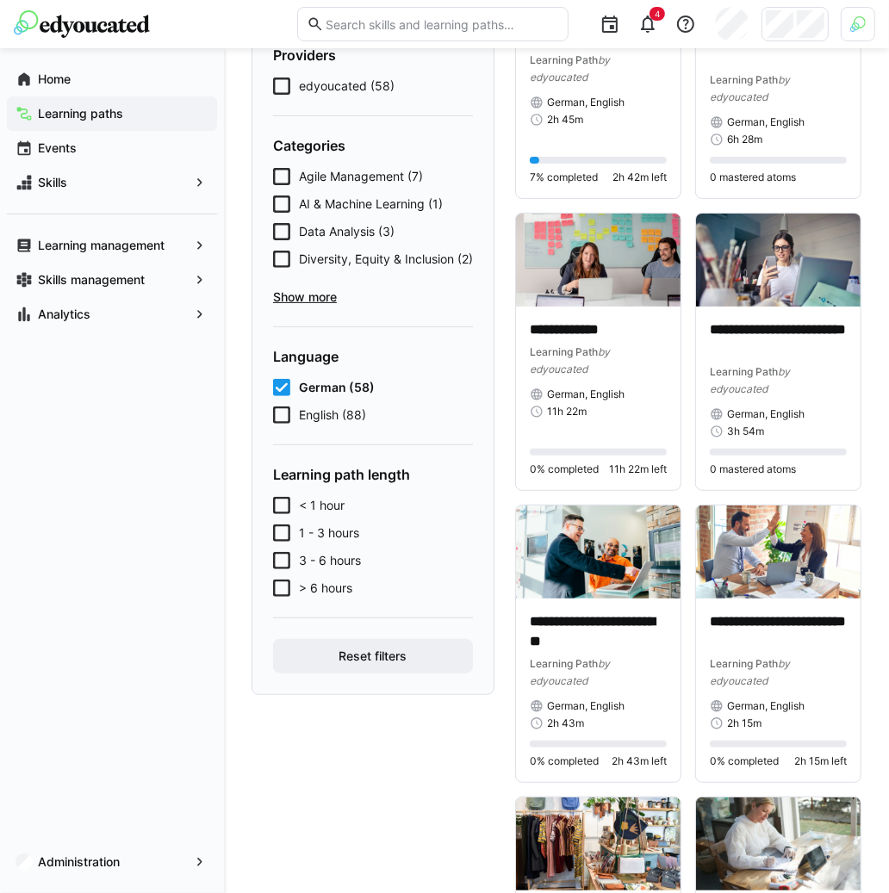
click at [338, 306] on span "Show more" at bounding box center [373, 297] width 200 height 17
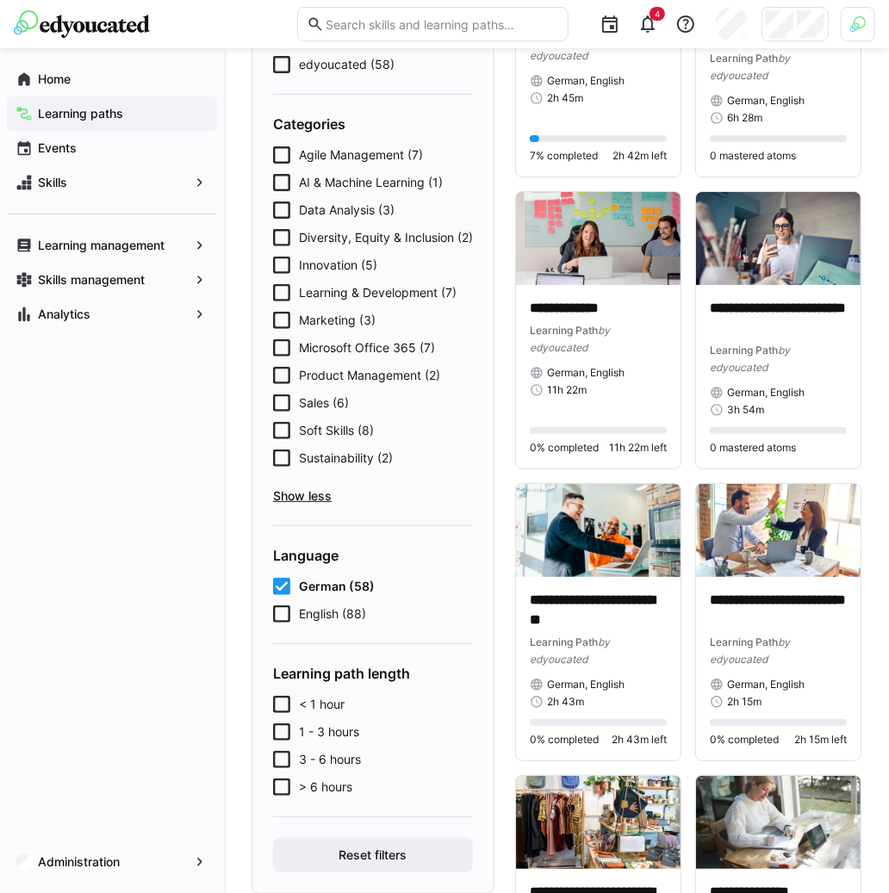
scroll to position [273, 0]
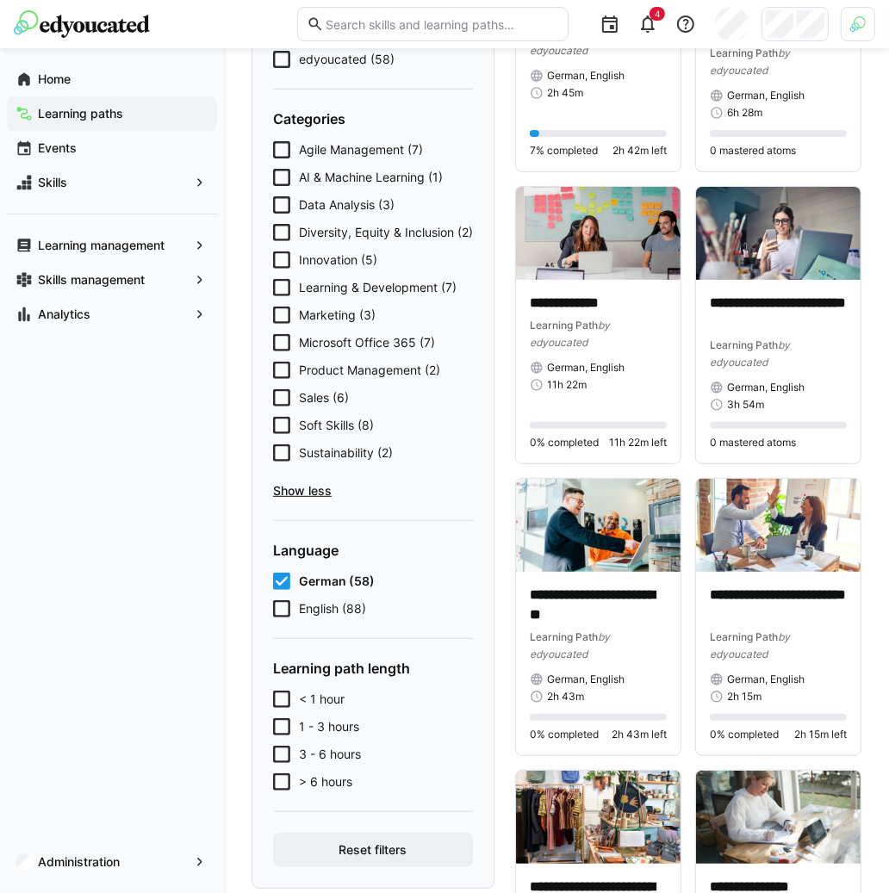
click at [350, 590] on span "German (58)" at bounding box center [337, 581] width 76 height 17
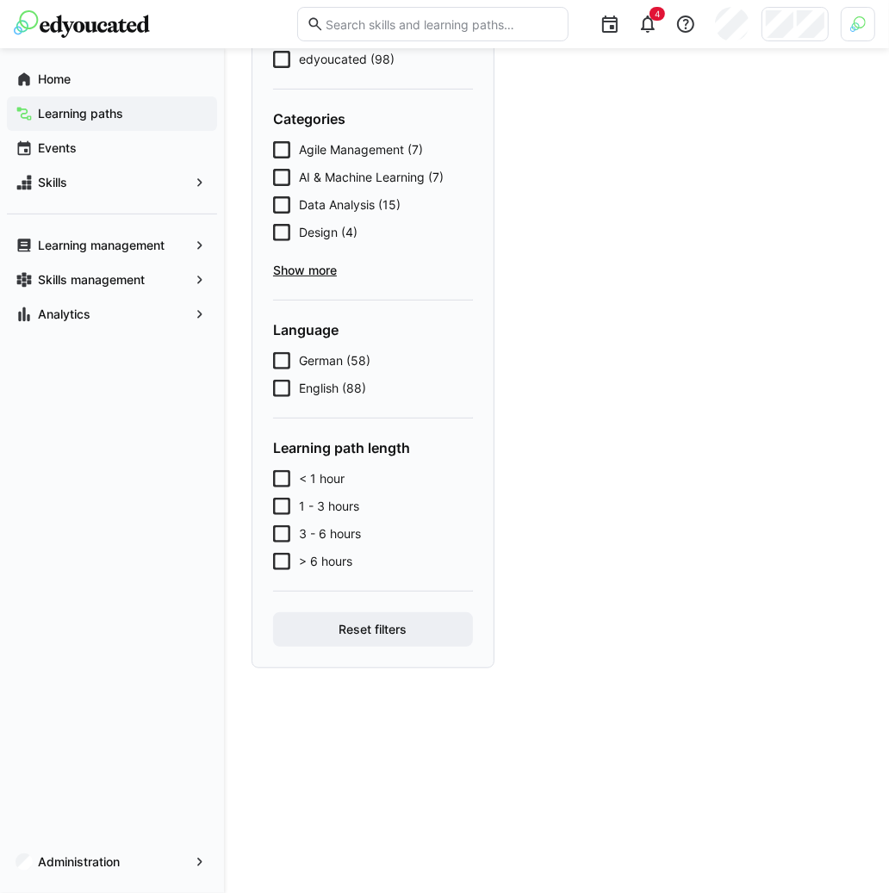
click at [308, 273] on span "Show more" at bounding box center [373, 270] width 200 height 17
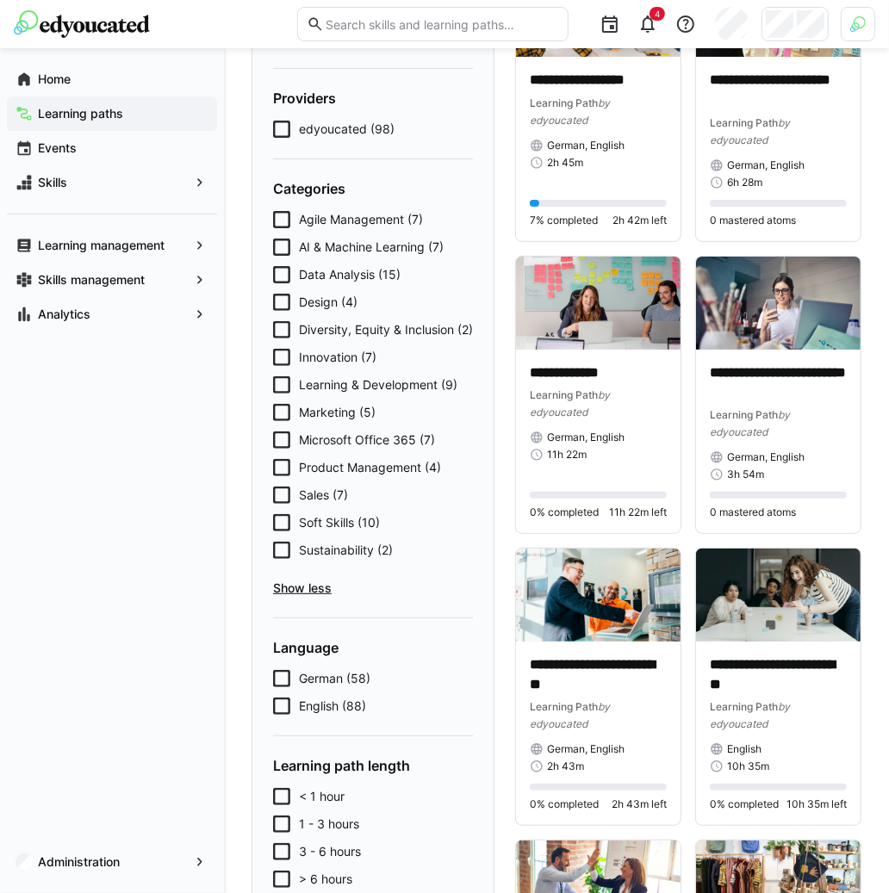
scroll to position [196, 0]
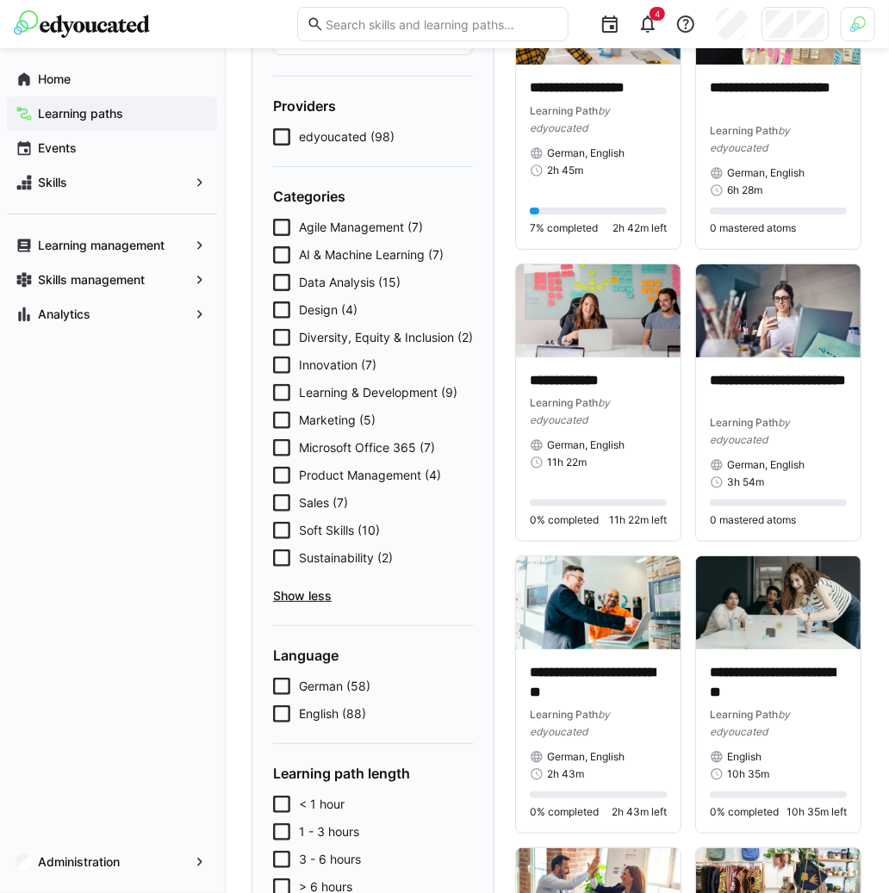
click at [352, 336] on span "Diversity, Equity & Inclusion (2)" at bounding box center [386, 337] width 174 height 17
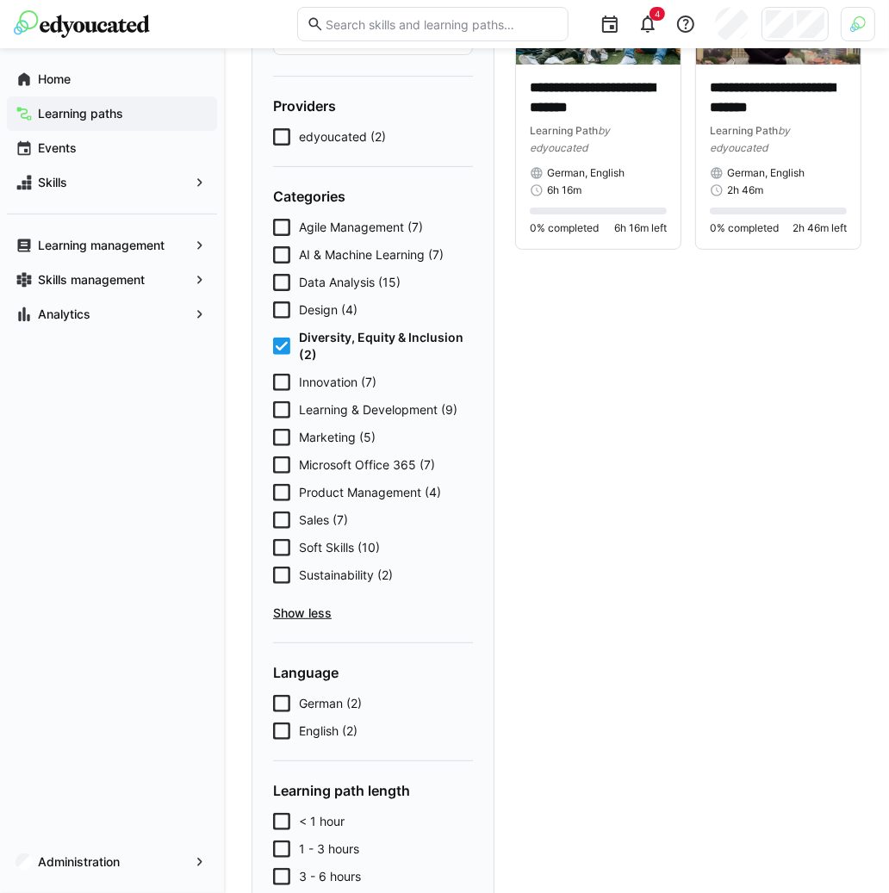
click at [352, 336] on span "Diversity, Equity & Inclusion (2)" at bounding box center [386, 346] width 174 height 34
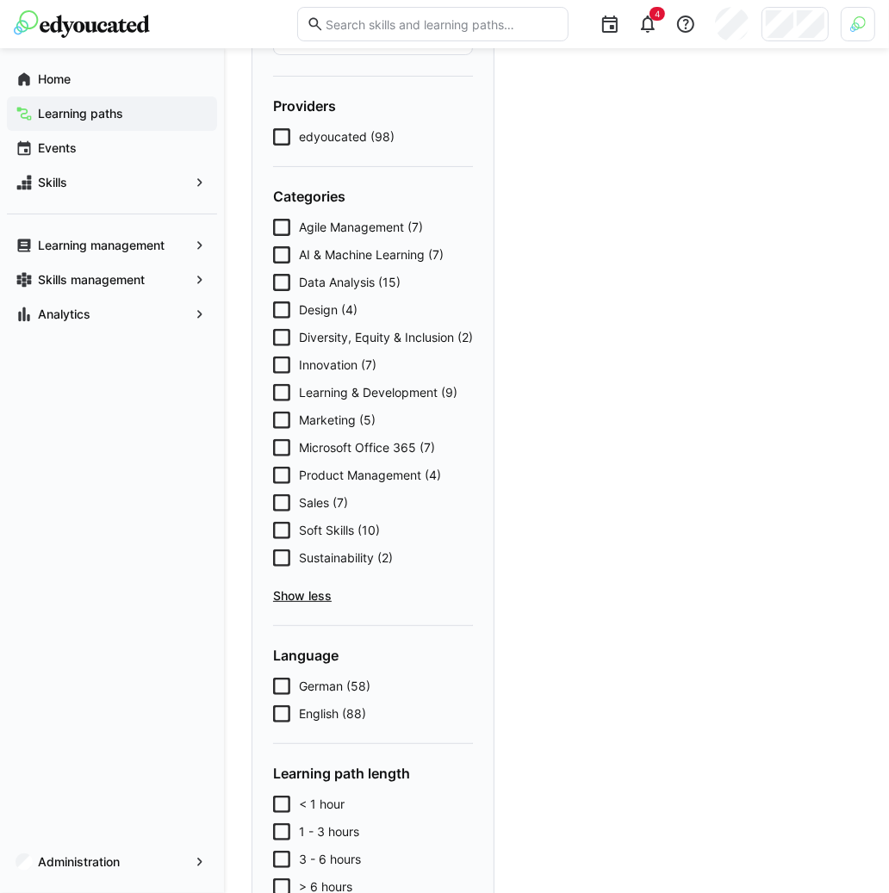
click at [355, 297] on div "Agile Management (7) AI & Machine Learning (7) Data Analysis (15) Design (4) Di…" at bounding box center [373, 412] width 200 height 386
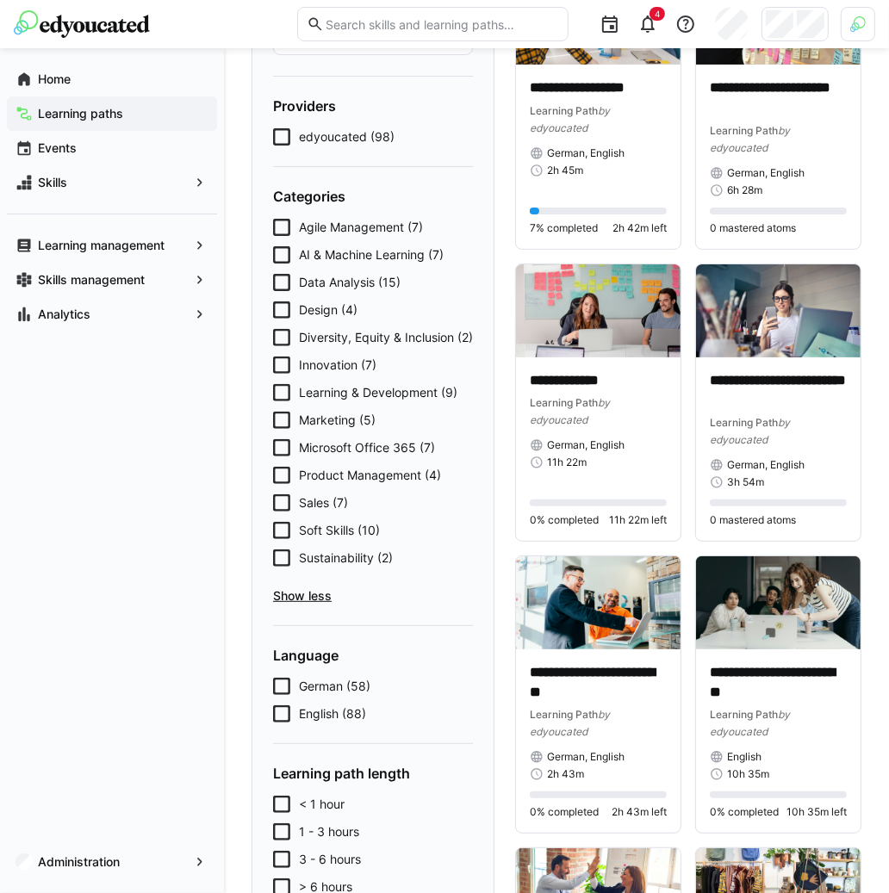
click at [355, 287] on span "Data Analysis (15)" at bounding box center [350, 282] width 102 height 17
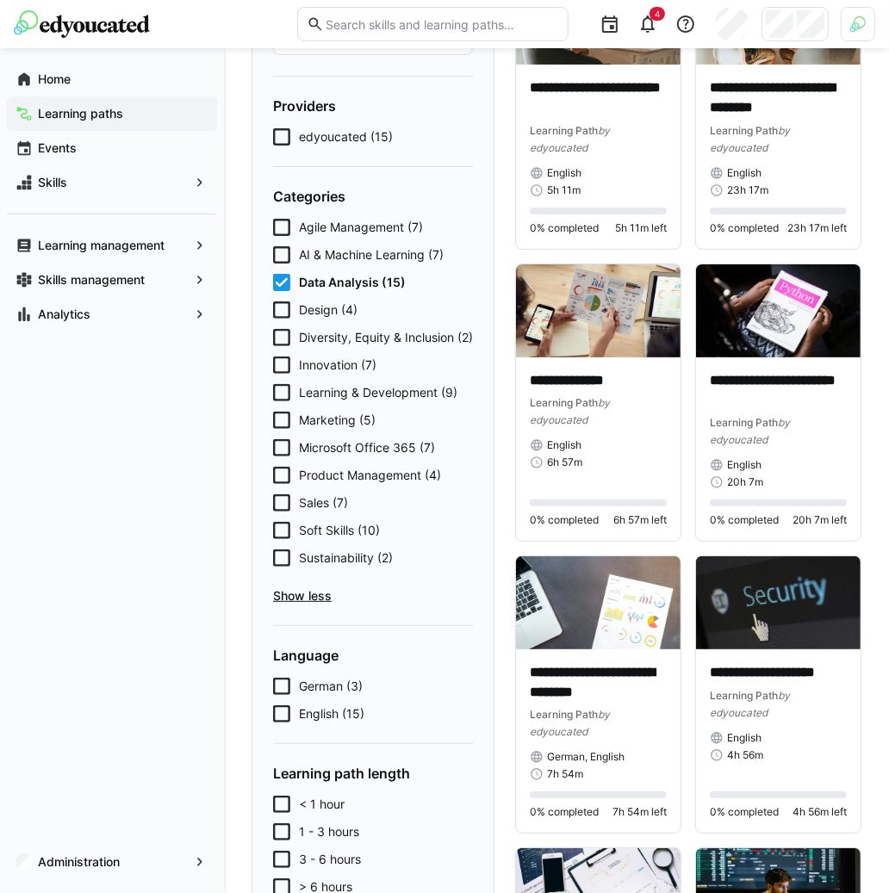
click at [355, 287] on span "Data Analysis (15)" at bounding box center [352, 282] width 107 height 17
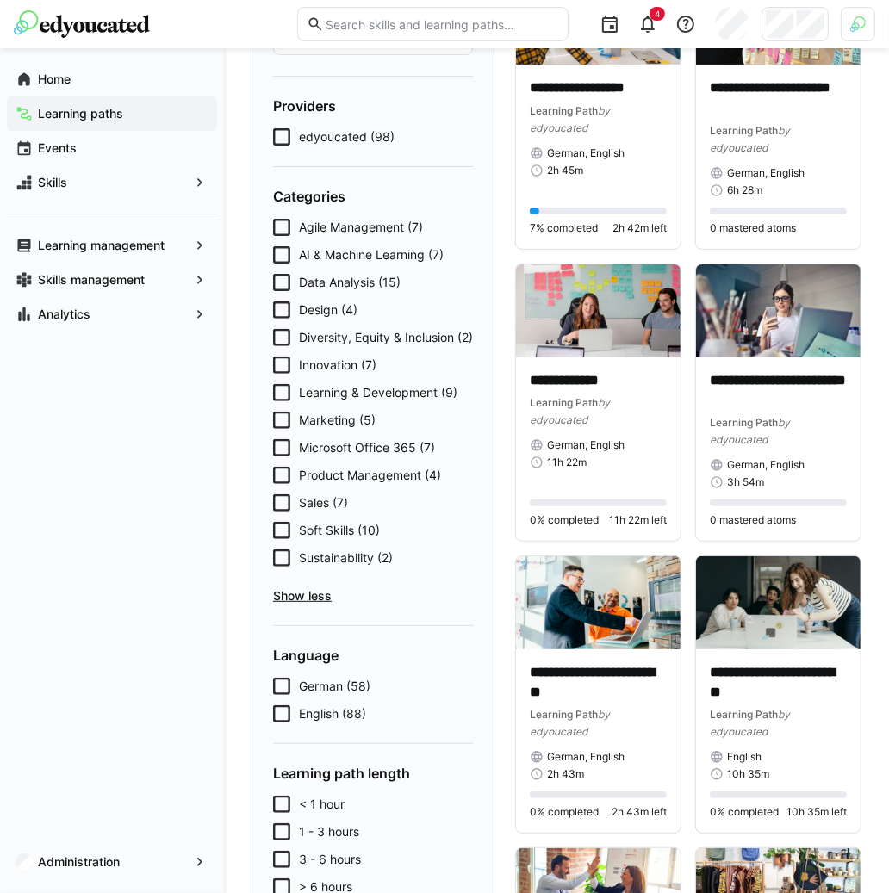
click at [360, 232] on span "Agile Management (7)" at bounding box center [361, 227] width 124 height 17
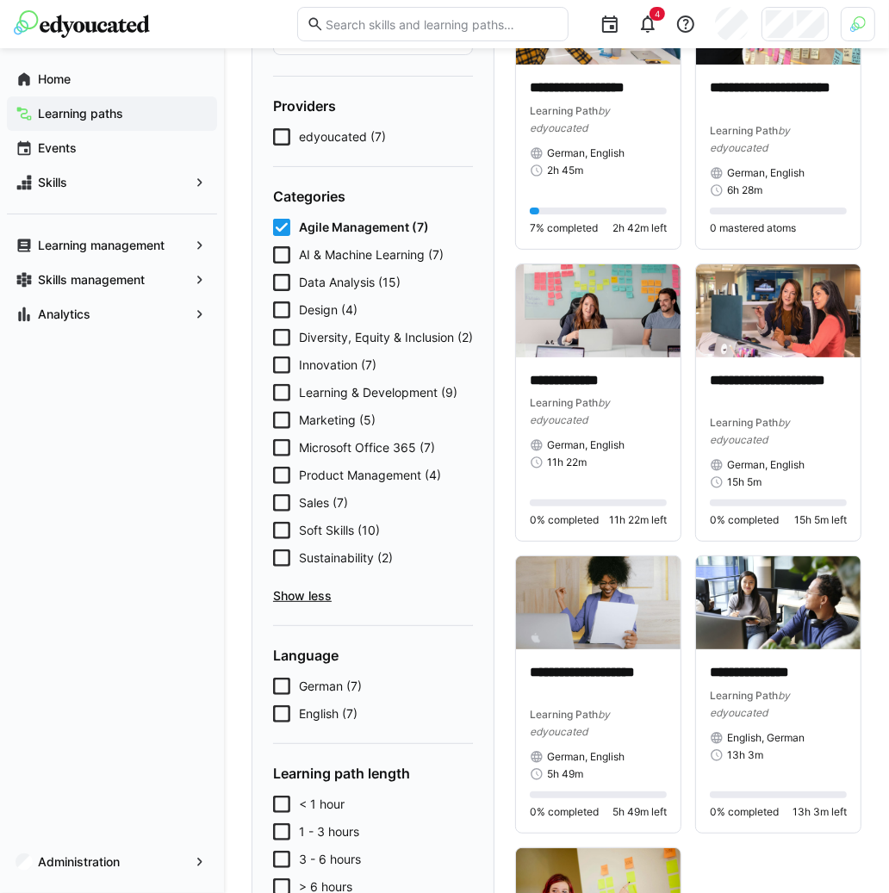
click at [360, 232] on span "Agile Management (7)" at bounding box center [364, 227] width 130 height 17
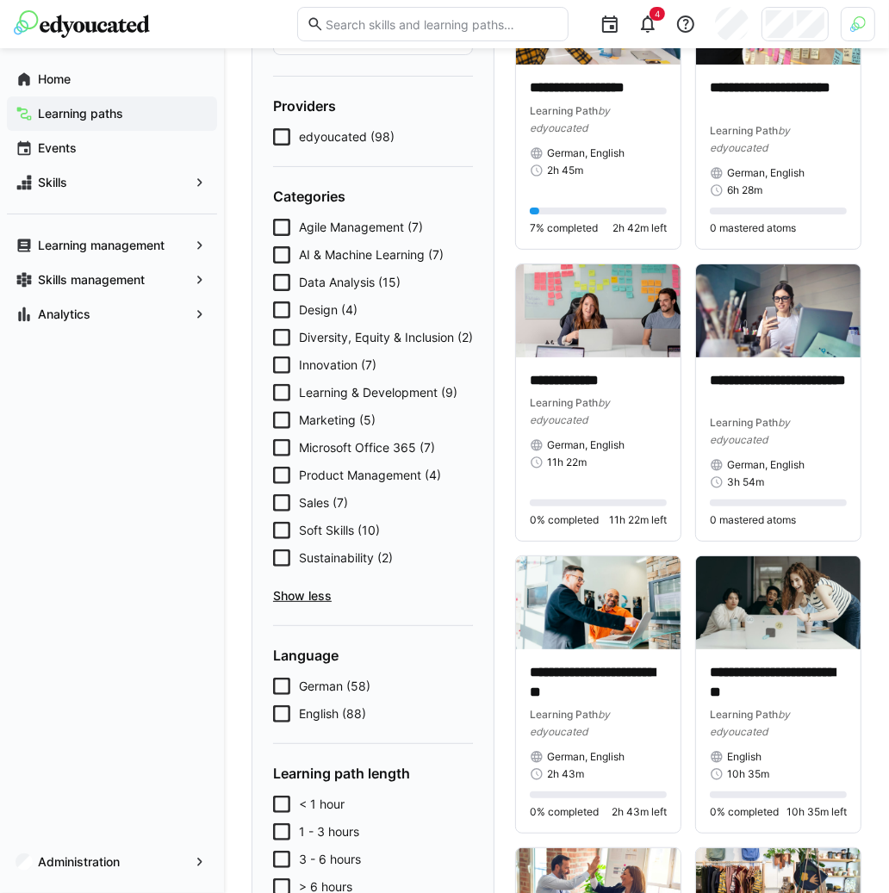
click at [347, 567] on span "Sustainability (2)" at bounding box center [346, 558] width 94 height 17
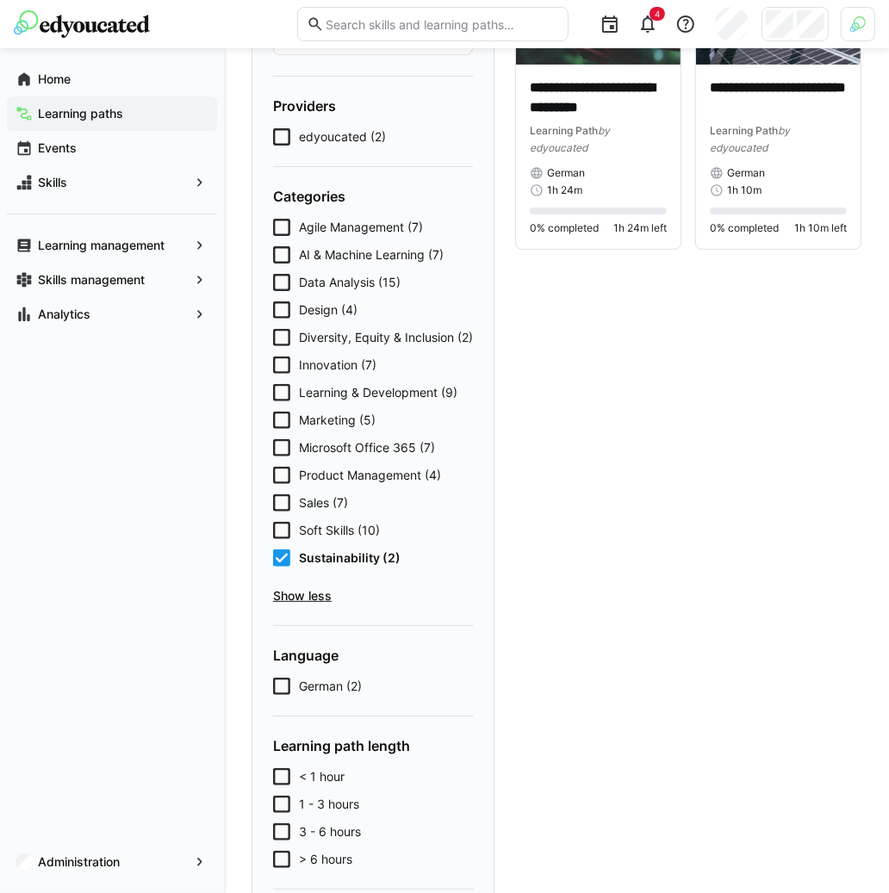
click at [347, 567] on span "Sustainability (2)" at bounding box center [350, 558] width 102 height 17
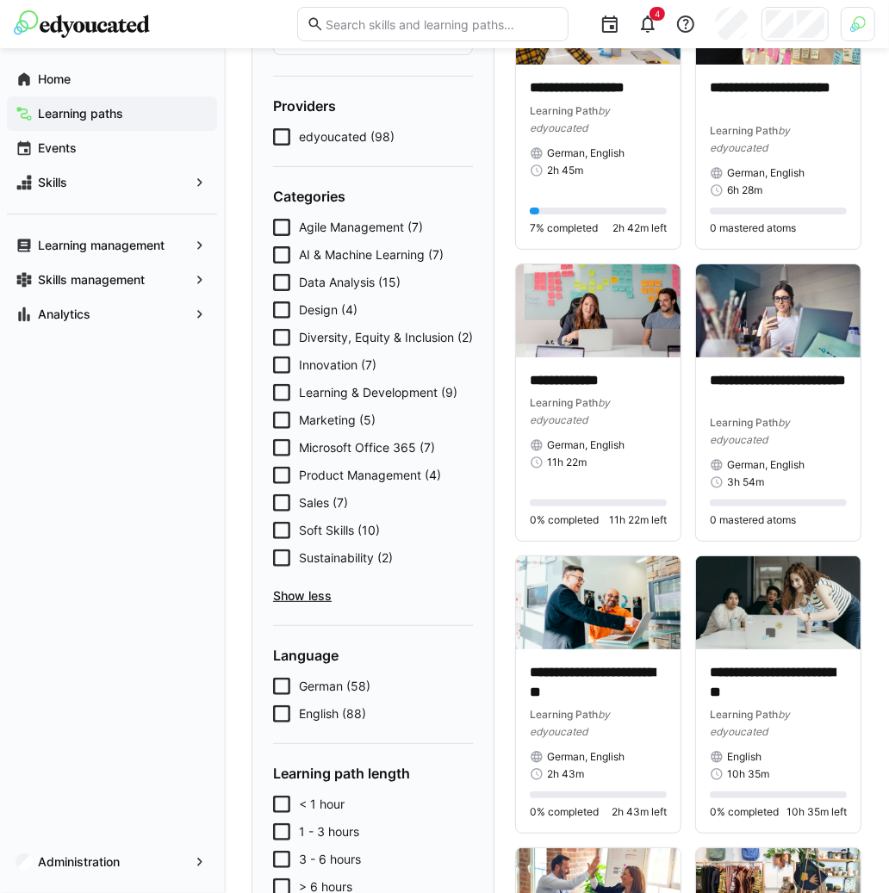
click at [327, 723] on span "English (88)" at bounding box center [332, 714] width 67 height 17
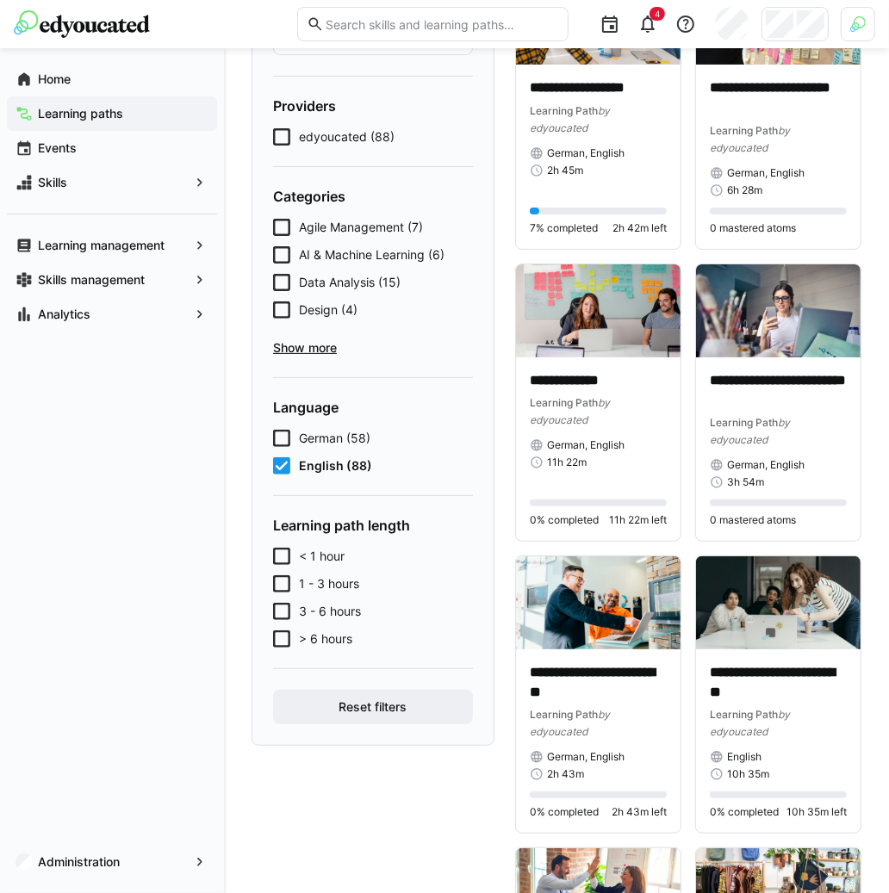
click at [323, 353] on span "Show more" at bounding box center [373, 347] width 200 height 17
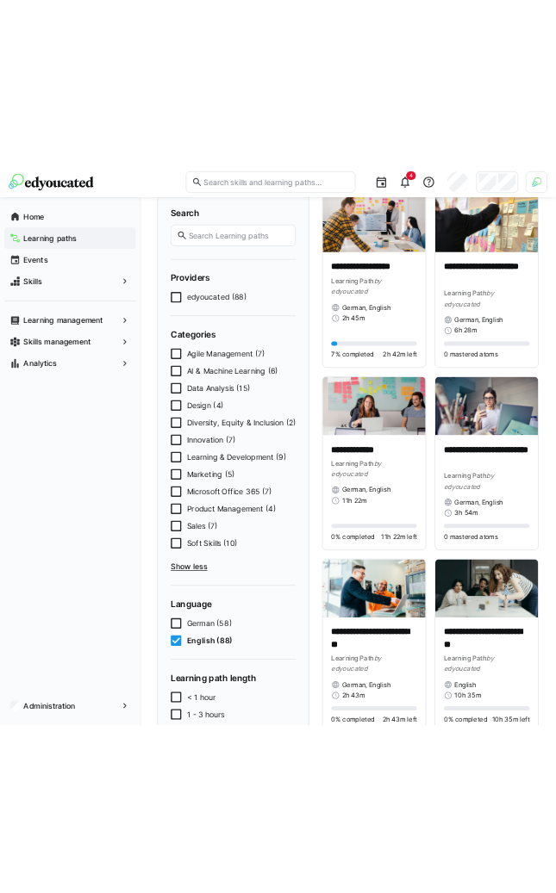
scroll to position [89, 0]
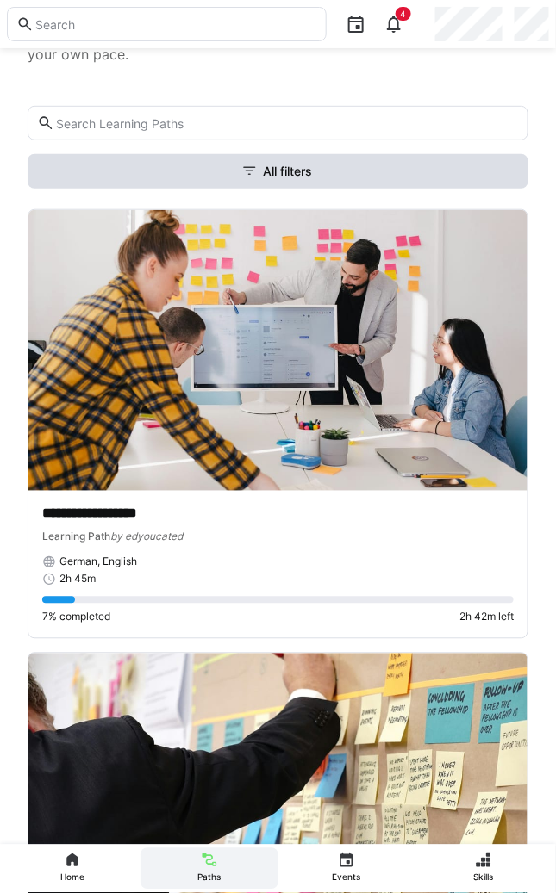
click at [435, 161] on span "All filters" at bounding box center [278, 171] width 501 height 34
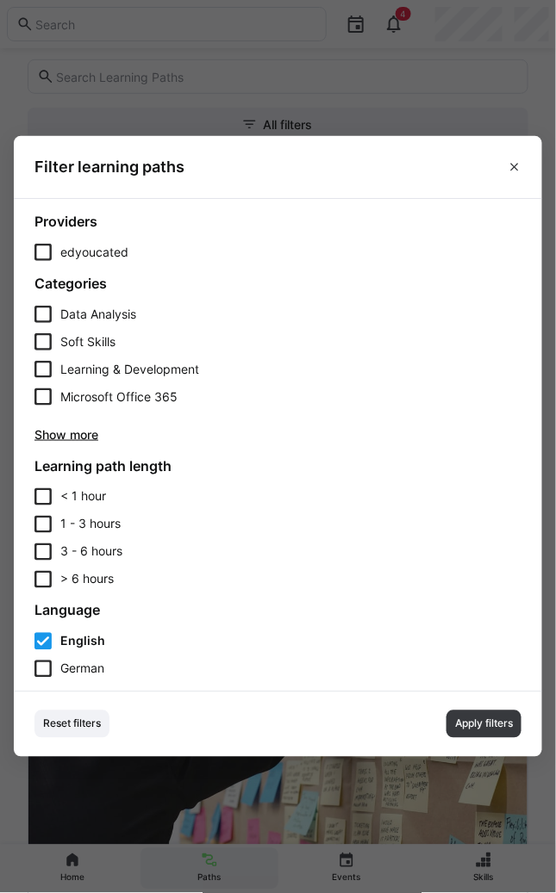
scroll to position [127, 0]
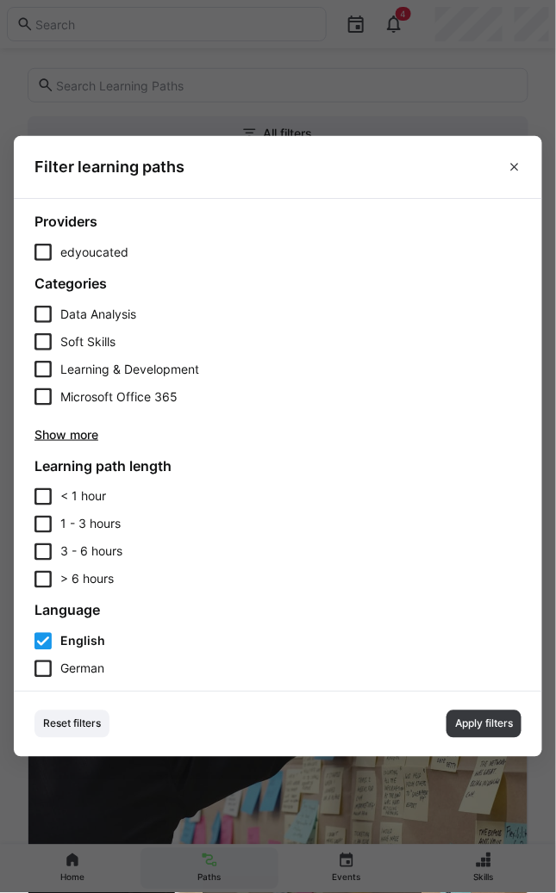
click at [80, 429] on span "Show more" at bounding box center [277, 434] width 487 height 17
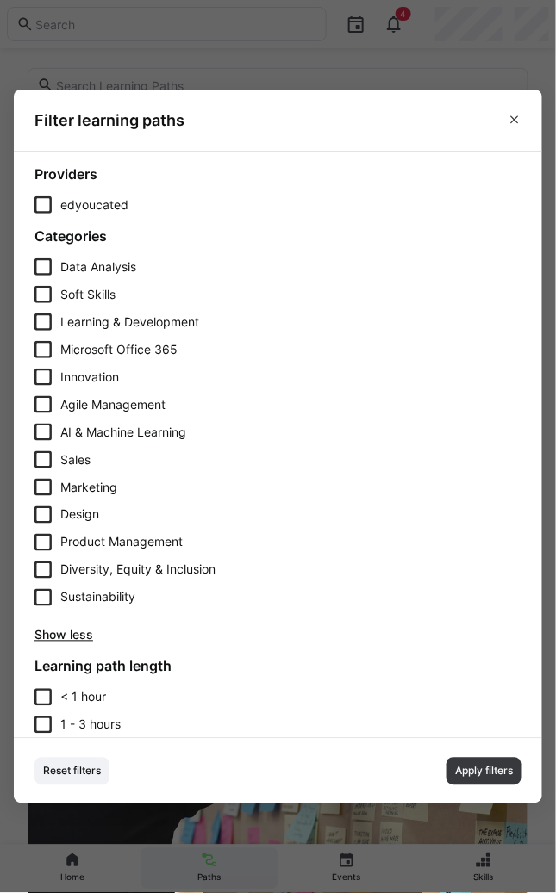
click at [109, 606] on span "Sustainability" at bounding box center [97, 597] width 75 height 17
click at [471, 766] on span "Apply filters" at bounding box center [483, 772] width 61 height 14
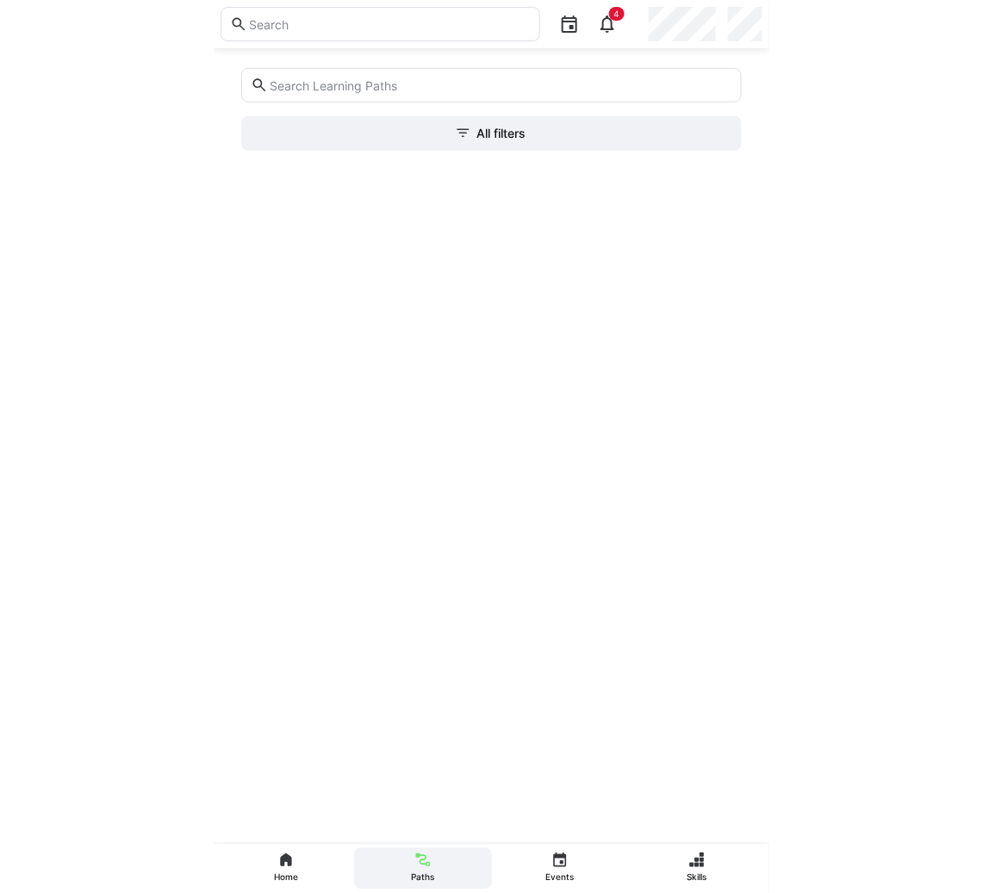
scroll to position [0, 0]
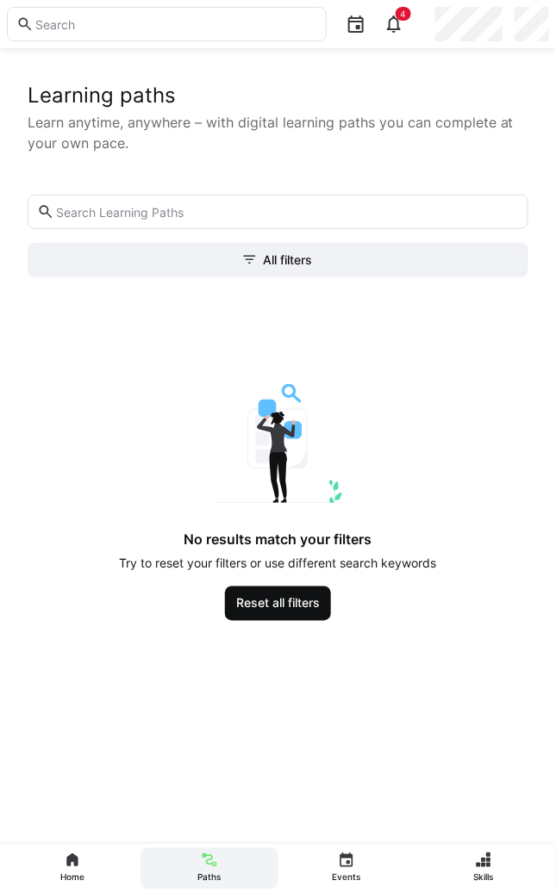
click at [309, 591] on span "Reset all filters" at bounding box center [278, 604] width 106 height 34
